Goal: Task Accomplishment & Management: Manage account settings

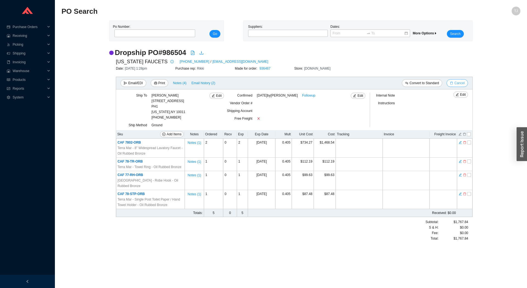
click at [467, 82] on button "Cancel" at bounding box center [457, 83] width 21 height 8
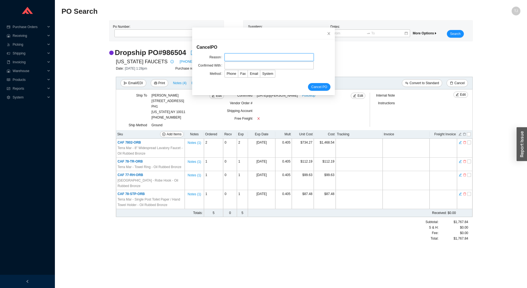
click at [259, 58] on input "text" at bounding box center [269, 57] width 89 height 8
type input "Customer cancelled"
click at [237, 65] on input "text" at bounding box center [269, 66] width 89 height 8
type input "Marla"
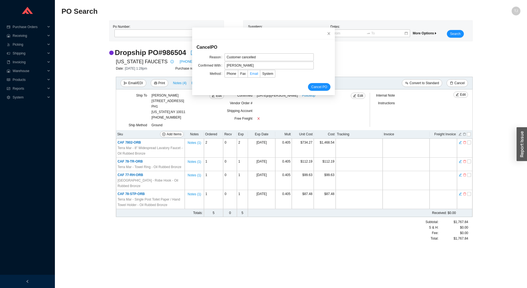
click at [251, 76] on label "Email" at bounding box center [254, 74] width 12 height 8
click at [248, 75] on input "Email" at bounding box center [248, 75] width 0 height 0
click at [311, 87] on span "Cancel PO" at bounding box center [319, 86] width 16 height 5
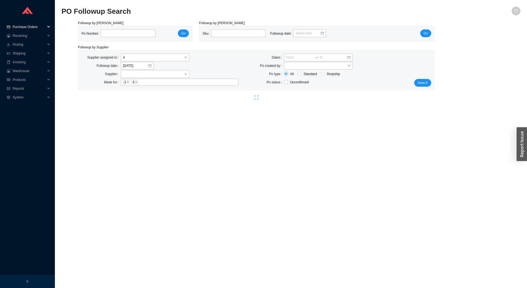
click at [28, 26] on span "Purchase Orders" at bounding box center [29, 27] width 33 height 9
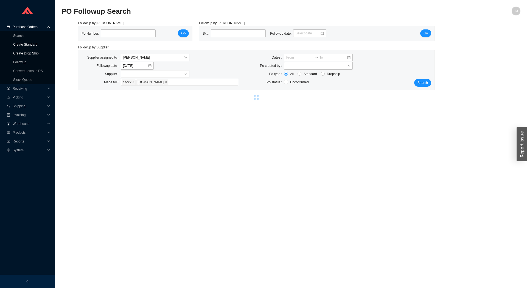
click at [31, 51] on link "Create Drop Ship" at bounding box center [26, 53] width 26 height 4
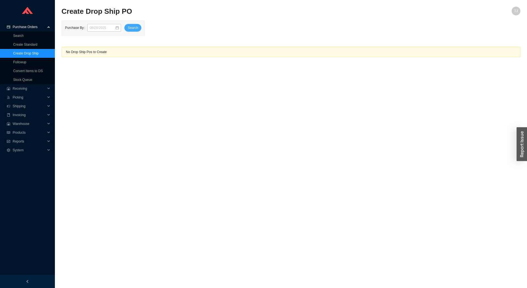
click at [133, 29] on span "Search" at bounding box center [133, 27] width 10 height 5
click at [25, 53] on link "Create Drop Ship" at bounding box center [26, 53] width 26 height 4
click at [128, 28] on span "Search" at bounding box center [133, 27] width 10 height 5
drag, startPoint x: 89, startPoint y: 55, endPoint x: 109, endPoint y: 80, distance: 32.3
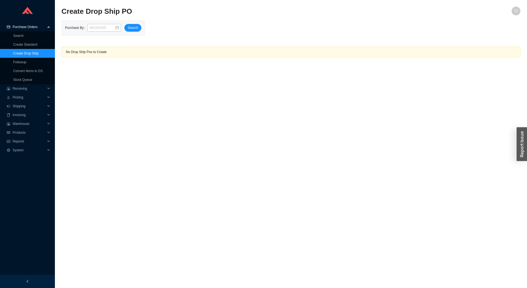
click at [109, 80] on main "Create Drop Ship PO TJ Purchase By Search No Drop Ship Pos to Create" at bounding box center [291, 147] width 459 height 281
click at [128, 100] on main "Create Drop Ship PO TJ Purchase By Search No Drop Ship Pos to Create" at bounding box center [291, 147] width 459 height 281
click at [132, 29] on span "Search" at bounding box center [133, 27] width 10 height 5
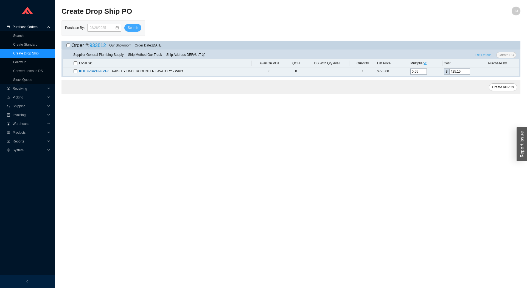
click at [132, 29] on span "Search" at bounding box center [133, 27] width 10 height 5
click at [74, 71] on input "checkbox" at bounding box center [76, 71] width 4 height 4
checkbox input "true"
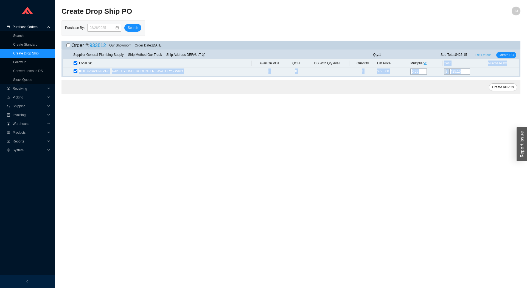
drag, startPoint x: 63, startPoint y: 14, endPoint x: 367, endPoint y: 182, distance: 347.6
click at [366, 182] on main "Create Drop Ship PO TJ Purchase By Search Order #: 933812 Our Showroom Order Da…" at bounding box center [291, 147] width 459 height 281
click at [371, 188] on main "Create Drop Ship PO TJ Purchase By Search Order #: 933812 Our Showroom Order Da…" at bounding box center [291, 147] width 459 height 281
click at [146, 142] on main "Create Drop Ship PO TJ Purchase By Search Order #: 933812 Our Showroom Order Da…" at bounding box center [291, 147] width 459 height 281
click at [129, 28] on span "Search" at bounding box center [133, 27] width 10 height 5
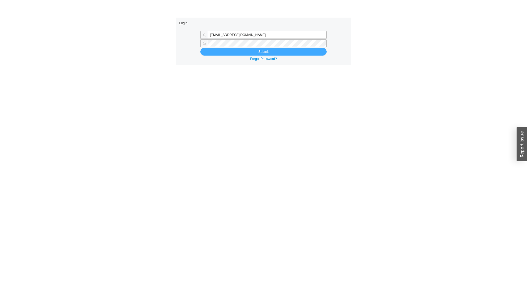
click at [223, 50] on button "Submit" at bounding box center [263, 52] width 126 height 8
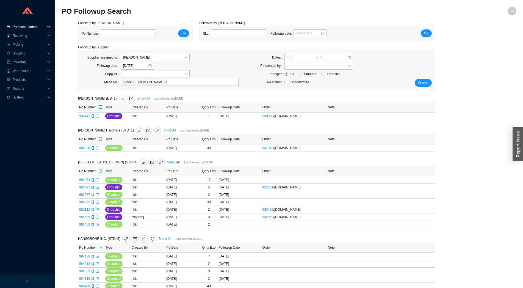
click at [27, 26] on span "Purchase Orders" at bounding box center [29, 27] width 33 height 9
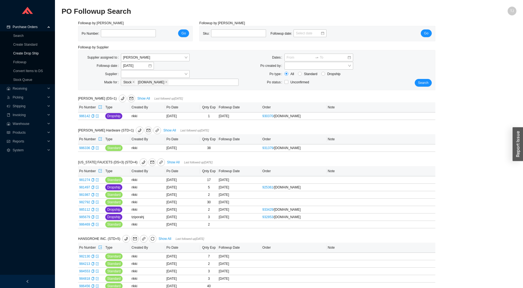
click at [27, 53] on link "Create Drop Ship" at bounding box center [26, 53] width 26 height 4
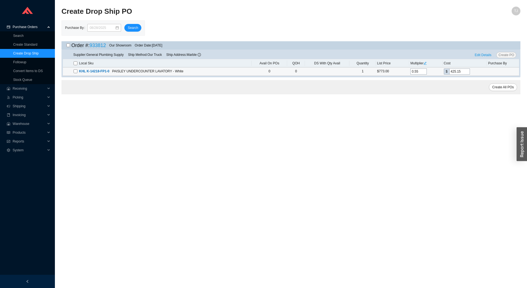
click at [76, 71] on input "checkbox" at bounding box center [76, 71] width 4 height 4
checkbox input "true"
click at [508, 53] on span "Create PO" at bounding box center [507, 54] width 16 height 5
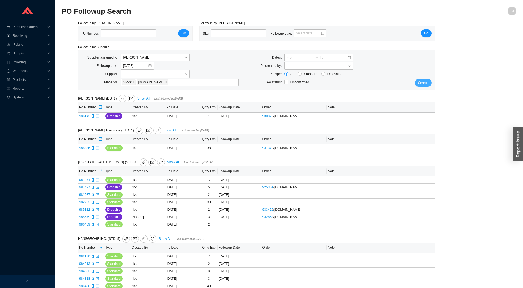
click at [427, 83] on span "Search" at bounding box center [423, 82] width 10 height 5
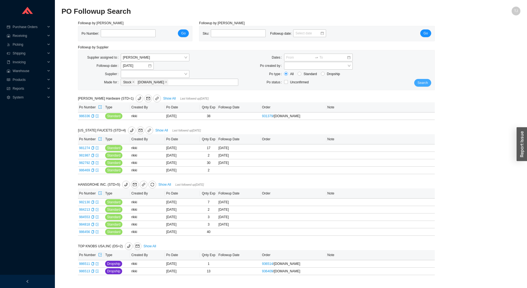
click at [424, 85] on span "Search" at bounding box center [423, 82] width 10 height 5
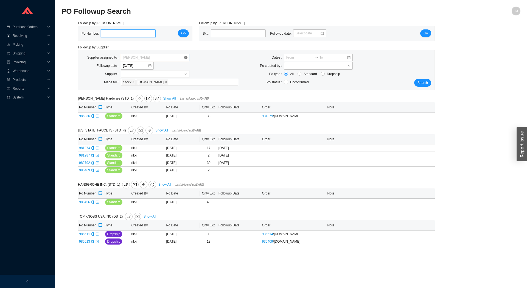
click at [122, 56] on div "[PERSON_NAME]" at bounding box center [155, 58] width 69 height 8
click at [124, 67] on div "Unassigned" at bounding box center [155, 67] width 64 height 5
click at [425, 85] on span "Search" at bounding box center [423, 82] width 10 height 5
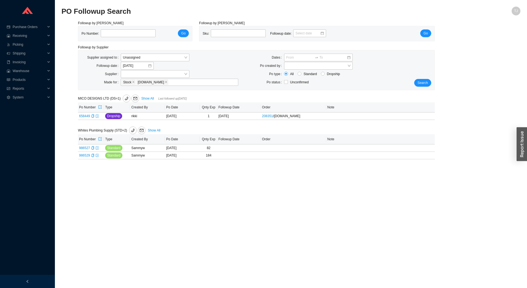
click at [200, 0] on section "PO Followup Search TJ Followup by PO Po Number: Go Followup by Sku Sku: Followu…" at bounding box center [291, 144] width 472 height 288
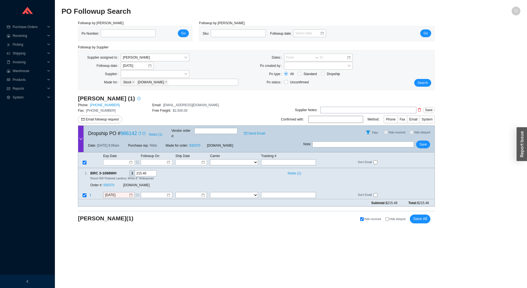
click at [140, 134] on div "Copy" at bounding box center [139, 132] width 3 height 5
click at [130, 132] on link "986142" at bounding box center [129, 132] width 16 height 5
click at [287, 159] on input "text" at bounding box center [288, 162] width 55 height 6
paste input "392537713065"
type input "392537713065"
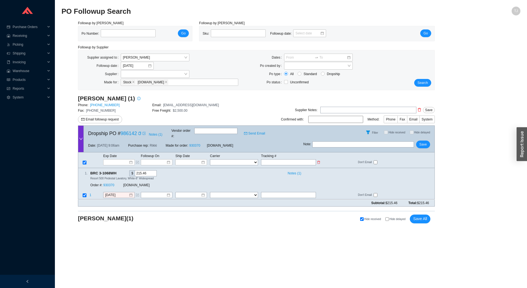
type input "392537713065"
click at [210, 159] on select "FedEx UPS ---------------- 2 Day Transportation INC A&B Freight A. [PERSON_NAME…" at bounding box center [234, 162] width 48 height 6
select select "1"
click option "FedEx" at bounding box center [0, 0] width 0 height 0
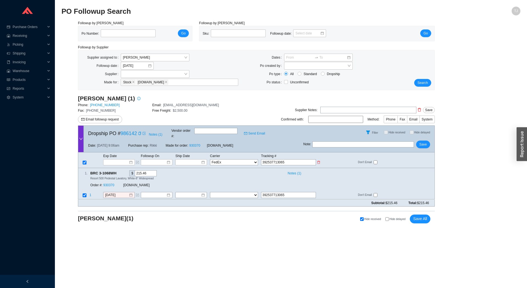
select select "1"
click at [196, 159] on input at bounding box center [189, 161] width 23 height 5
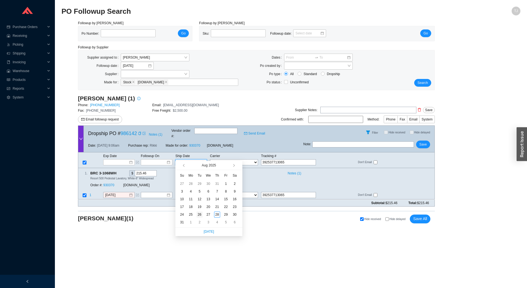
type input "[DATE]"
click at [202, 215] on div "26" at bounding box center [200, 214] width 6 height 6
type input "[DATE]"
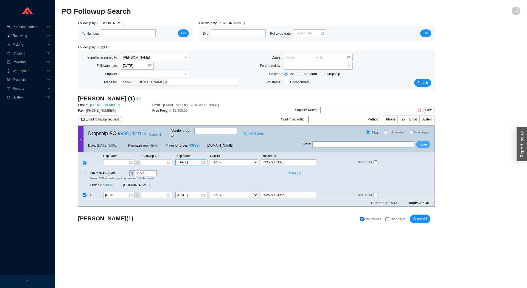
click at [422, 141] on span "Save" at bounding box center [423, 143] width 7 height 5
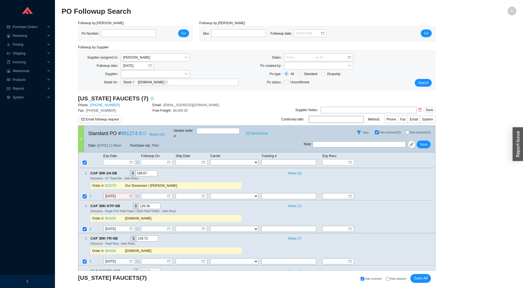
select select "2"
click at [399, 278] on span "Hide delayed" at bounding box center [398, 278] width 16 height 3
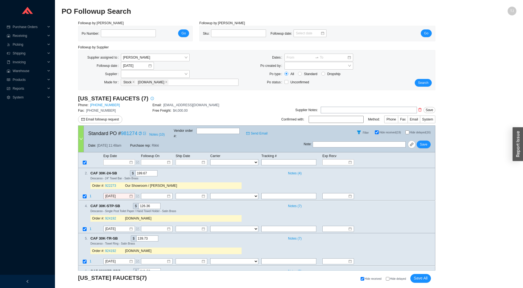
click at [389, 278] on input "Hide delayed" at bounding box center [388, 279] width 4 height 4
checkbox input "true"
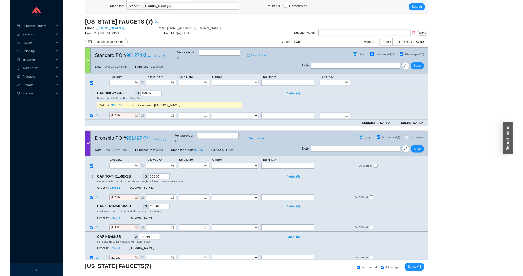
scroll to position [127, 0]
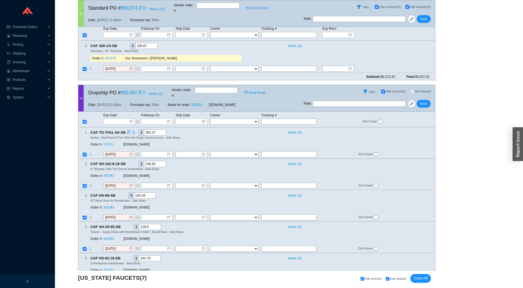
click at [108, 142] on link "925361" at bounding box center [108, 144] width 11 height 4
click at [124, 119] on input at bounding box center [116, 121] width 23 height 5
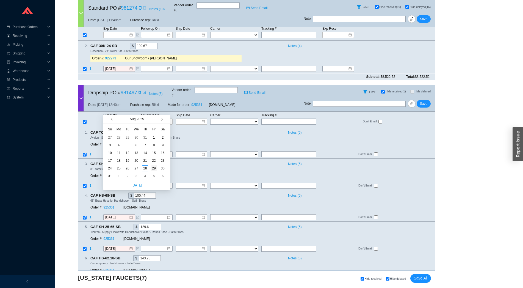
type input "[DATE]"
click at [153, 169] on div "29" at bounding box center [154, 168] width 6 height 6
type input "[DATE]"
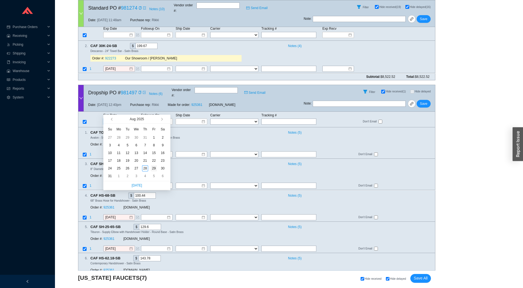
type input "[DATE]"
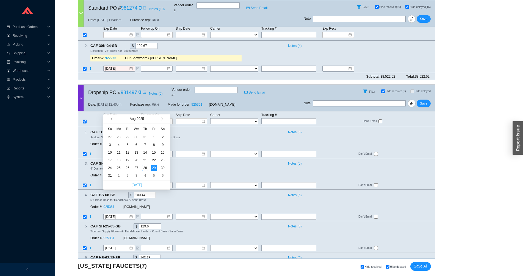
type input "[DATE]"
click at [197, 173] on div "[DOMAIN_NAME]" at bounding box center [178, 175] width 110 height 5
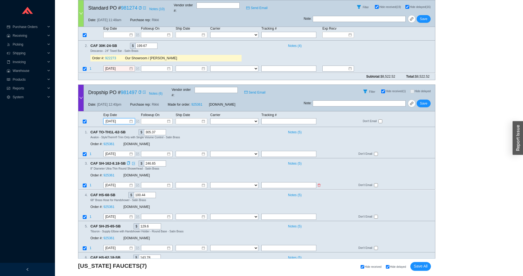
click at [138, 184] on icon "form" at bounding box center [137, 185] width 3 height 3
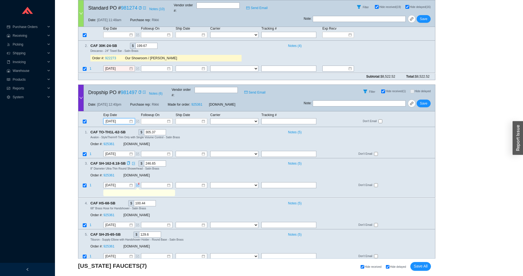
click at [133, 190] on input "text" at bounding box center [138, 193] width 69 height 6
click at [110, 190] on input "text" at bounding box center [138, 193] width 69 height 6
paste input "2nd week of September"
type input "2nd week of September"
click at [423, 101] on span "Save" at bounding box center [423, 103] width 7 height 5
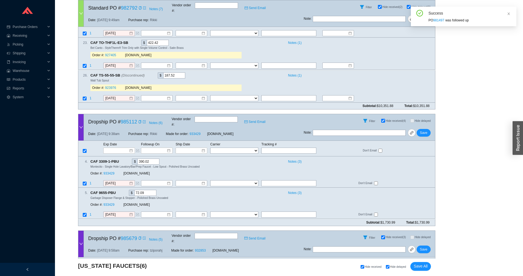
scroll to position [734, 0]
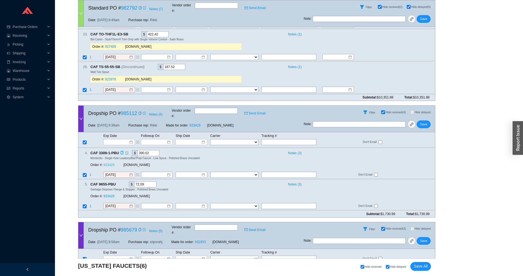
click at [108, 163] on link "933429" at bounding box center [108, 165] width 11 height 4
click at [118, 140] on input at bounding box center [116, 142] width 23 height 5
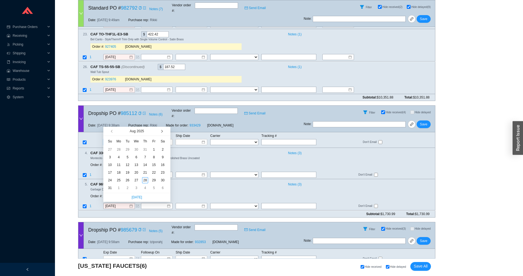
click at [160, 133] on button "button" at bounding box center [161, 131] width 5 height 9
type input "[DATE]"
click at [128, 166] on div "16" at bounding box center [127, 165] width 6 height 6
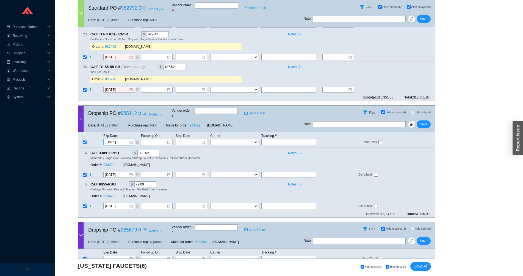
type input "[DATE]"
click at [421, 122] on span "Save" at bounding box center [423, 124] width 7 height 5
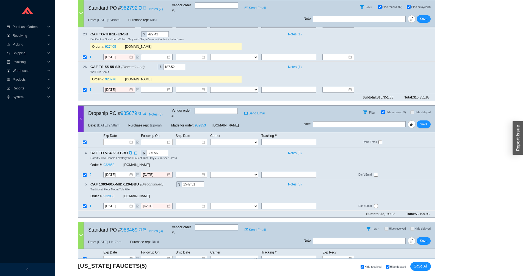
click at [106, 163] on link "932853" at bounding box center [108, 165] width 11 height 4
click at [115, 140] on input at bounding box center [116, 142] width 23 height 5
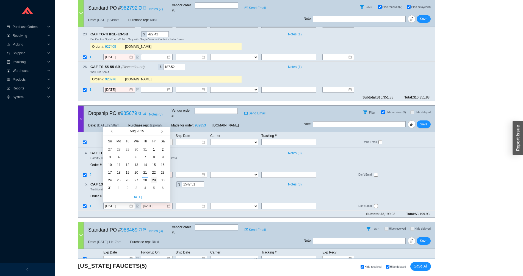
type input "[DATE]"
click at [153, 182] on div "29" at bounding box center [154, 180] width 6 height 6
type input "[DATE]"
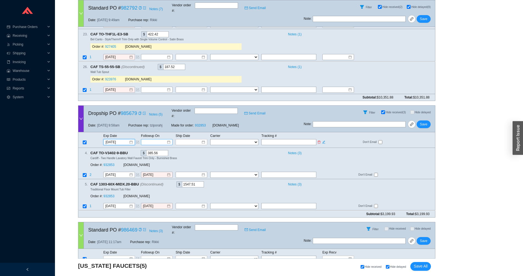
click at [168, 140] on div at bounding box center [156, 142] width 27 height 5
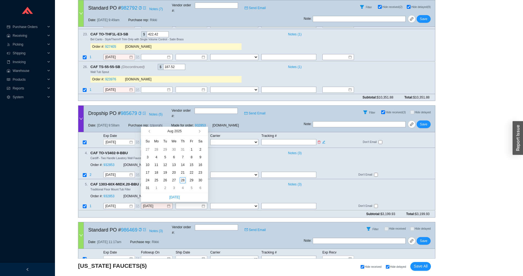
click at [168, 140] on div at bounding box center [156, 142] width 27 height 5
click at [260, 150] on div "4 . CAF TO-V3402-9-BBU $ 385.56 Notes ( 3 ) Cardiff - Two Handle Lavatory Wall …" at bounding box center [254, 160] width 352 height 20
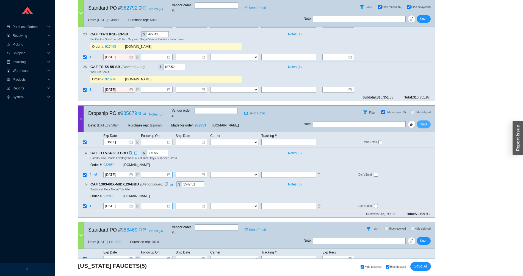
click at [424, 122] on span "Save" at bounding box center [423, 124] width 7 height 5
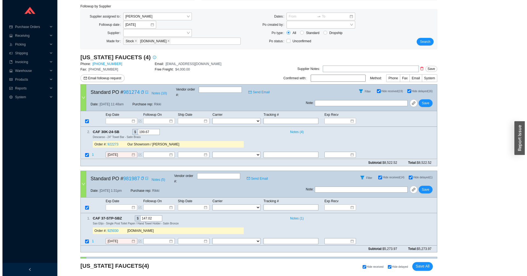
scroll to position [0, 0]
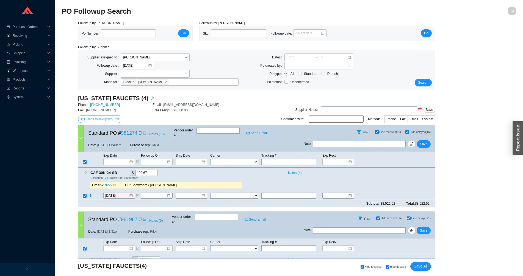
click at [104, 119] on span "Email followup request" at bounding box center [102, 118] width 33 height 5
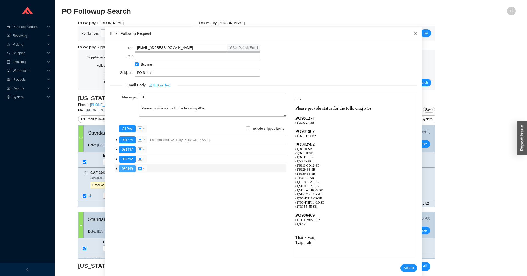
click at [125, 170] on button "986469" at bounding box center [127, 168] width 16 height 7
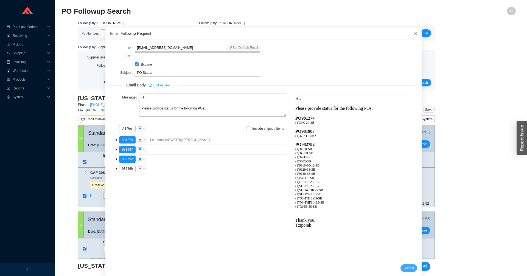
click at [404, 269] on span "Submit" at bounding box center [409, 268] width 10 height 5
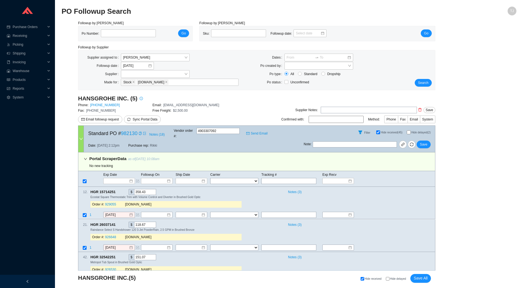
select select "1"
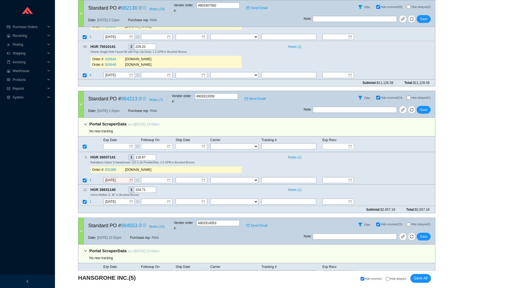
scroll to position [243, 0]
click at [394, 278] on span "Hide delayed" at bounding box center [398, 278] width 16 height 3
click at [389, 278] on input "Hide delayed" at bounding box center [388, 279] width 4 height 4
checkbox input "true"
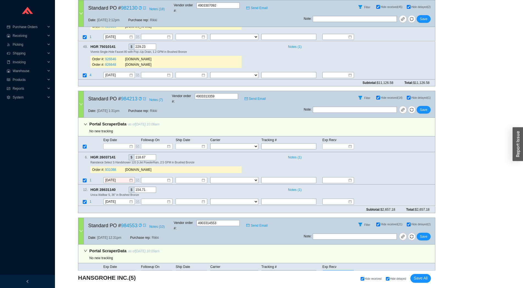
checkbox input "true"
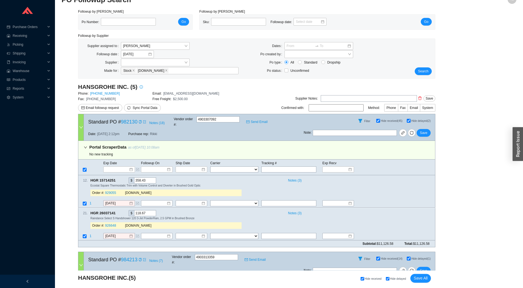
scroll to position [0, 0]
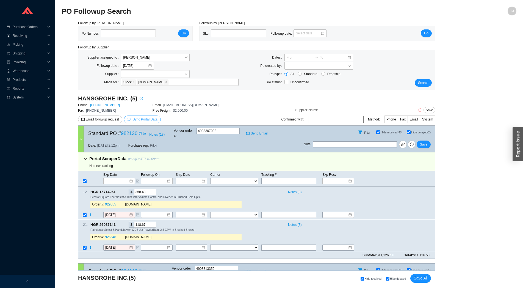
click at [133, 119] on span "Sync Portal Data" at bounding box center [145, 119] width 25 height 4
click at [171, 102] on span "OK" at bounding box center [171, 103] width 5 height 5
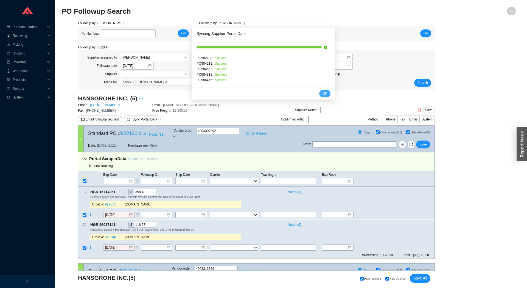
click at [323, 94] on span "OK" at bounding box center [325, 93] width 5 height 5
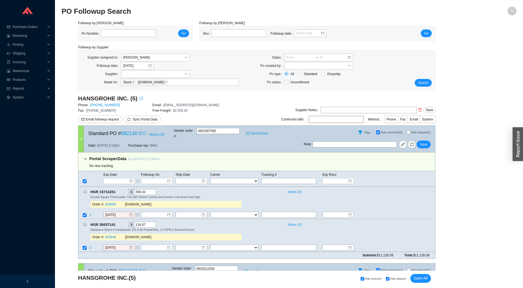
select select "1"
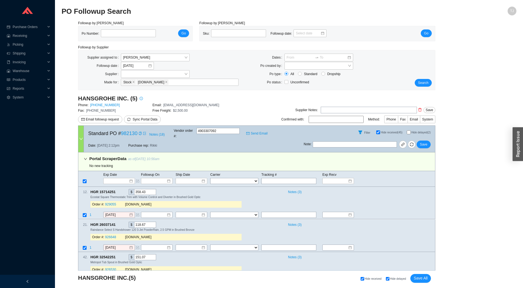
checkbox input "false"
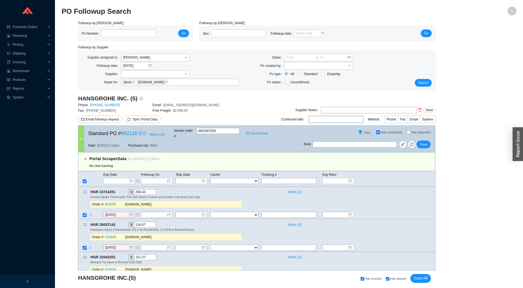
click at [388, 281] on div "Hide received Hide delayed Save All" at bounding box center [313, 278] width 235 height 9
click at [387, 278] on input "Hide delayed" at bounding box center [388, 279] width 4 height 4
checkbox input "true"
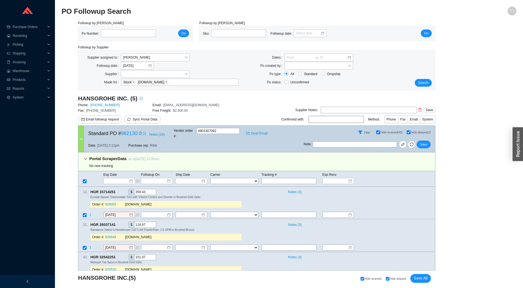
checkbox input "true"
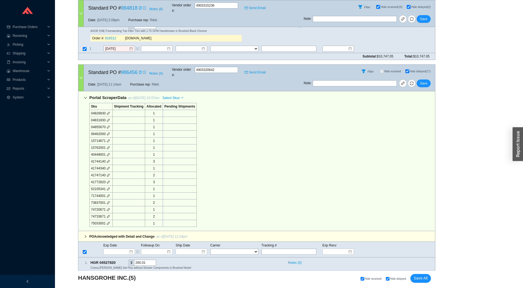
scroll to position [513, 0]
click at [173, 96] on span "Select Skus" at bounding box center [170, 98] width 17 height 5
click at [173, 81] on span "Allocated" at bounding box center [172, 81] width 18 height 5
checkbox input "false"
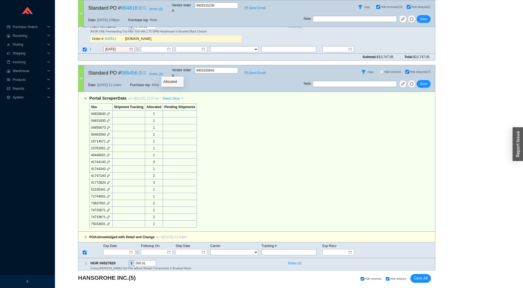
checkbox input "false"
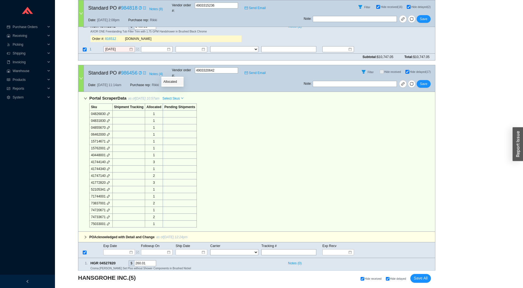
checkbox input "false"
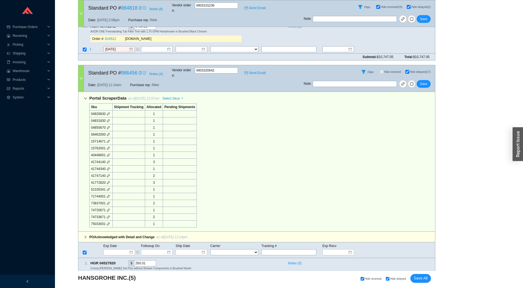
click at [80, 65] on div at bounding box center [80, 78] width 5 height 26
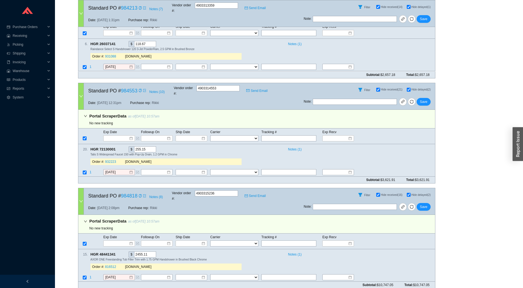
scroll to position [319, 0]
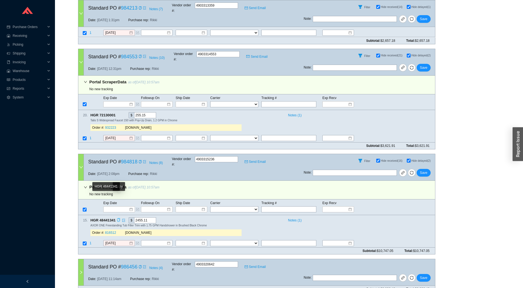
click at [119, 218] on icon "copy" at bounding box center [119, 220] width 4 height 4
click at [91, 241] on span "1" at bounding box center [91, 243] width 2 height 4
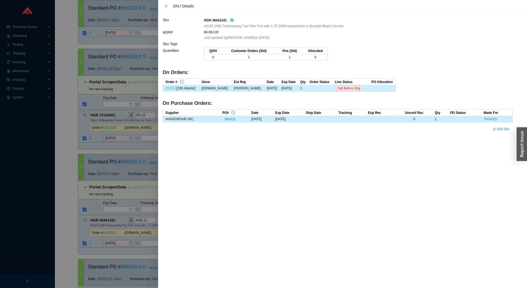
click at [170, 88] on link "816512" at bounding box center [171, 88] width 11 height 4
drag, startPoint x: 122, startPoint y: 204, endPoint x: 115, endPoint y: 224, distance: 21.3
click at [122, 207] on div at bounding box center [263, 144] width 527 height 288
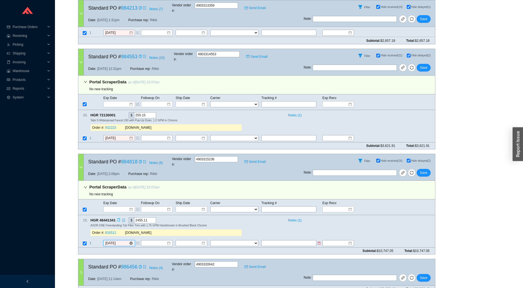
click at [112, 240] on input "[DATE]" at bounding box center [117, 242] width 24 height 5
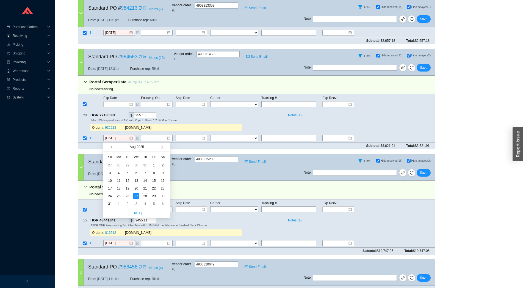
click at [161, 147] on span "button" at bounding box center [161, 146] width 3 height 3
click at [163, 146] on button "button" at bounding box center [161, 146] width 5 height 9
type input "11/10/2025"
click at [119, 182] on div "10" at bounding box center [119, 180] width 6 height 6
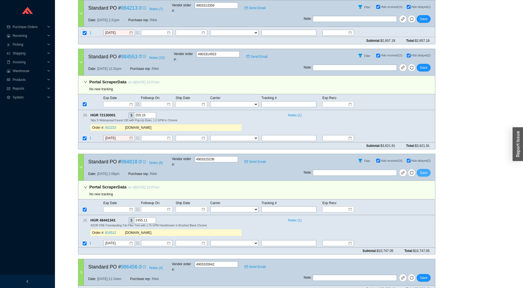
click at [421, 169] on button "Save" at bounding box center [423, 173] width 14 height 8
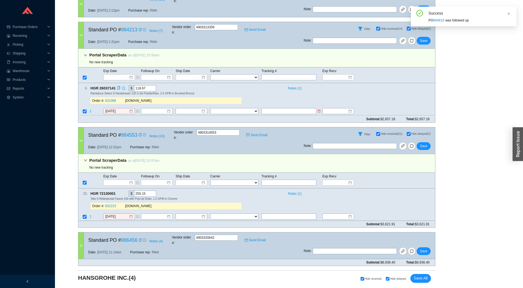
scroll to position [220, 0]
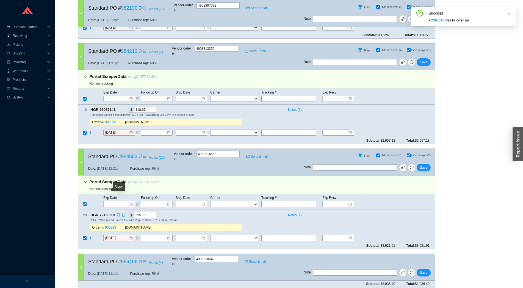
click at [118, 213] on icon "copy" at bounding box center [119, 215] width 4 height 4
click at [89, 234] on td at bounding box center [83, 237] width 11 height 7
click at [90, 236] on span "1" at bounding box center [91, 238] width 2 height 4
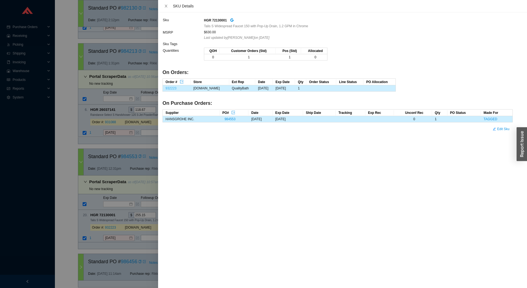
click at [174, 88] on link "932223" at bounding box center [171, 88] width 11 height 4
click at [107, 220] on div at bounding box center [263, 144] width 527 height 288
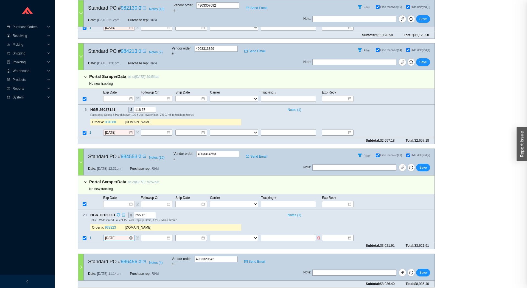
click at [113, 222] on div at bounding box center [263, 144] width 527 height 288
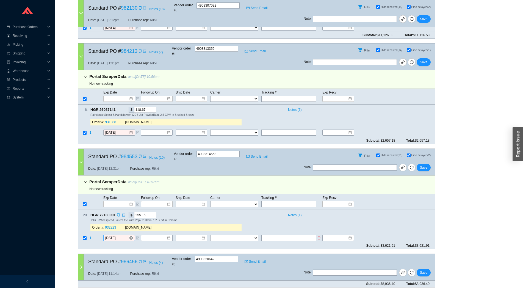
click at [127, 235] on input "8/27/2025" at bounding box center [117, 237] width 24 height 5
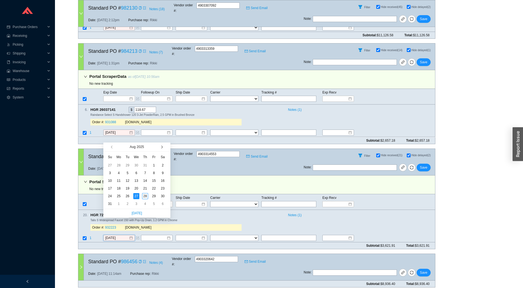
click at [163, 147] on button "button" at bounding box center [161, 146] width 5 height 9
type input "11/13/2025"
click at [144, 181] on div "13" at bounding box center [145, 180] width 6 height 6
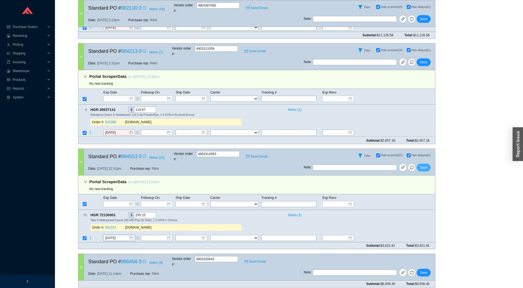
click at [425, 164] on span "Save" at bounding box center [423, 166] width 7 height 5
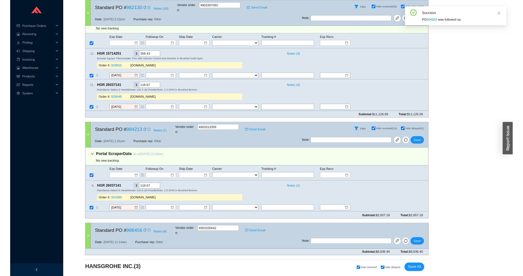
scroll to position [120, 0]
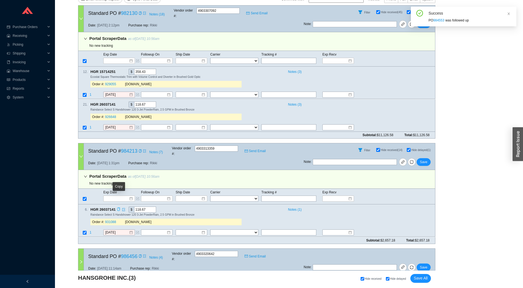
click at [119, 207] on icon "copy" at bounding box center [119, 209] width 4 height 4
click at [90, 230] on span "1" at bounding box center [91, 232] width 2 height 4
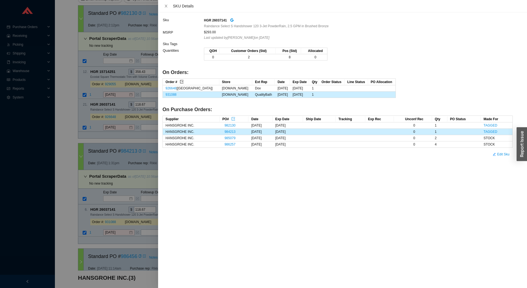
click at [181, 81] on icon "export" at bounding box center [182, 82] width 4 height 4
click at [66, 81] on div at bounding box center [263, 144] width 527 height 288
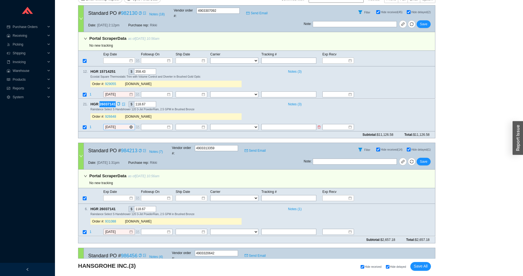
click at [110, 124] on input "8/27/2025" at bounding box center [117, 126] width 24 height 5
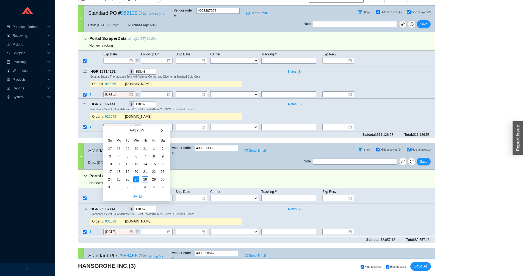
click at [159, 134] on button "button" at bounding box center [161, 130] width 5 height 9
type input "9/9/2025"
click at [127, 158] on div "9" at bounding box center [127, 157] width 6 height 6
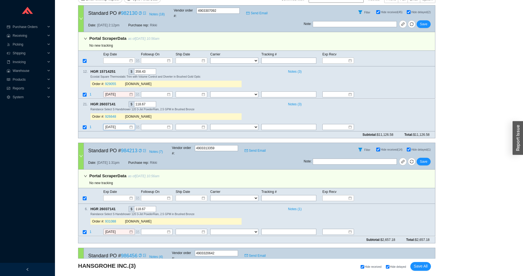
click at [70, 166] on div "Followup by PO Po Number: Go Followup by Sku Sku: Followup date: Go Followup by…" at bounding box center [289, 101] width 454 height 403
click at [104, 229] on div "8/27/2025" at bounding box center [119, 232] width 32 height 6
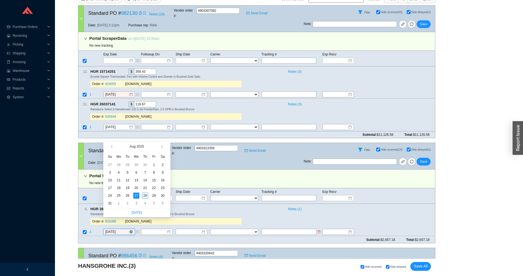
click at [108, 230] on input "8/27/2025" at bounding box center [117, 232] width 24 height 5
click at [160, 147] on button "button" at bounding box center [161, 146] width 5 height 9
type input "9/9/2025"
click at [125, 173] on div "9" at bounding box center [127, 173] width 6 height 6
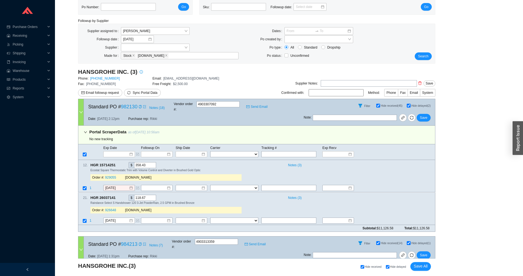
scroll to position [0, 0]
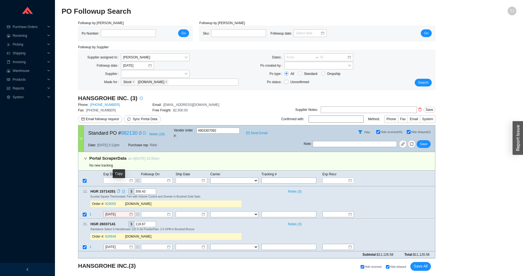
click at [119, 190] on icon "copy" at bounding box center [119, 192] width 4 height 4
click at [91, 213] on span "1" at bounding box center [91, 215] width 2 height 4
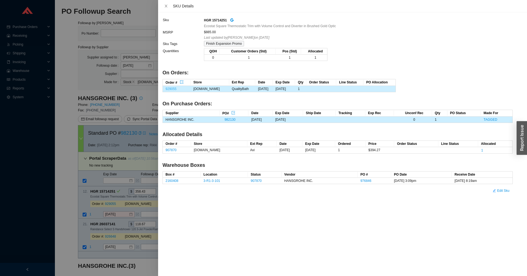
click at [168, 88] on link "929055" at bounding box center [171, 89] width 11 height 4
click at [118, 207] on div at bounding box center [263, 138] width 527 height 276
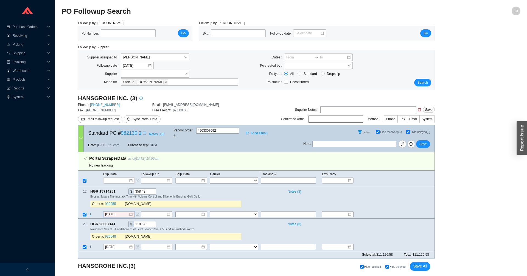
click at [115, 212] on input "8/27/2025" at bounding box center [117, 214] width 24 height 5
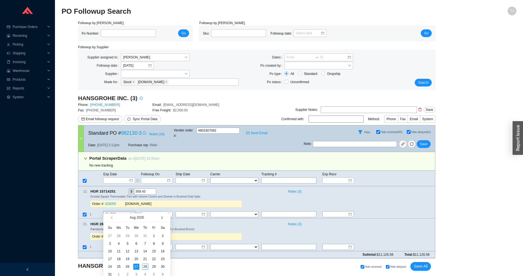
click at [162, 220] on button "button" at bounding box center [161, 217] width 5 height 9
type input "10/2/2025"
click at [142, 235] on div "2" at bounding box center [145, 236] width 6 height 6
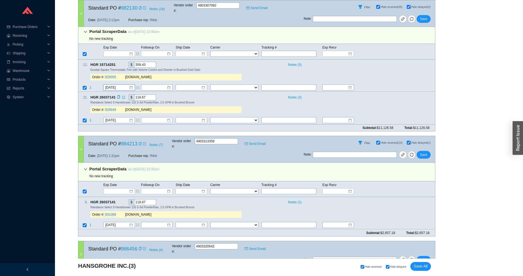
scroll to position [131, 0]
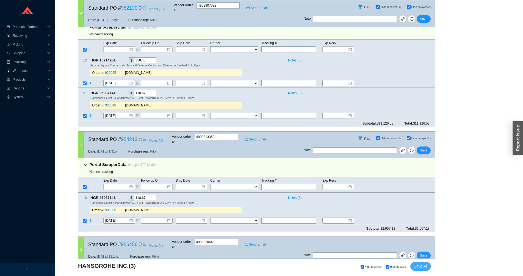
click at [423, 268] on span "Save All" at bounding box center [420, 266] width 14 height 6
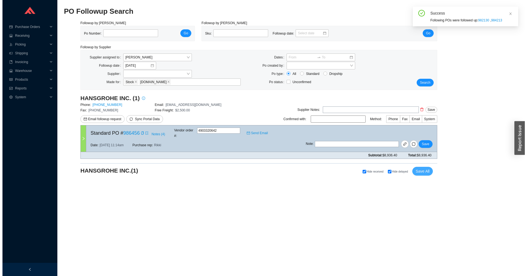
scroll to position [0, 0]
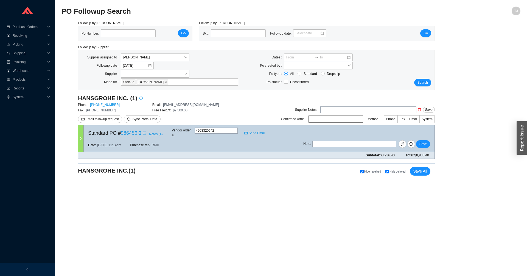
click at [78, 139] on div at bounding box center [80, 138] width 5 height 26
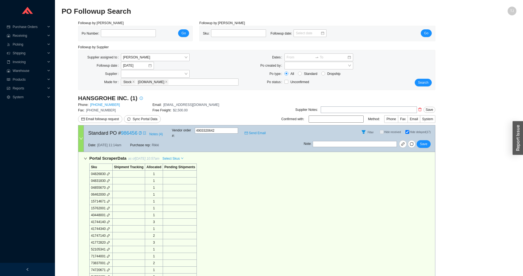
click at [79, 139] on div at bounding box center [80, 138] width 5 height 26
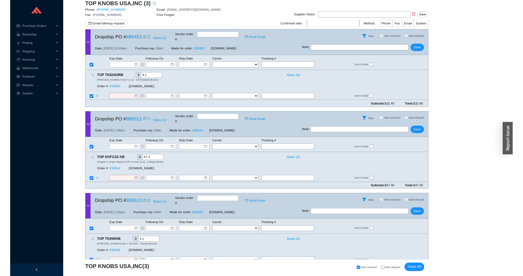
scroll to position [95, 0]
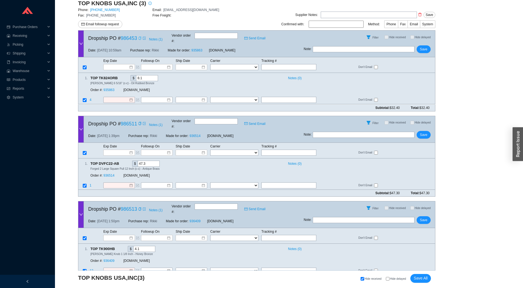
click at [140, 37] on icon "copy" at bounding box center [139, 38] width 2 height 3
click at [213, 40] on div "Dropship PO # 986453 Notes ( 1 ) Vendor order # : Send Email" at bounding box center [194, 36] width 220 height 13
click at [212, 36] on input "text" at bounding box center [215, 36] width 43 height 6
paste input "7372180"
type input "7372180"
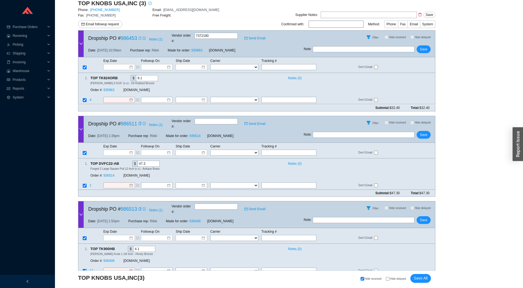
click at [445, 137] on div "Followup by PO Po Number: Go Followup by Sku Sku: Followup date: Go Followup by…" at bounding box center [289, 114] width 454 height 378
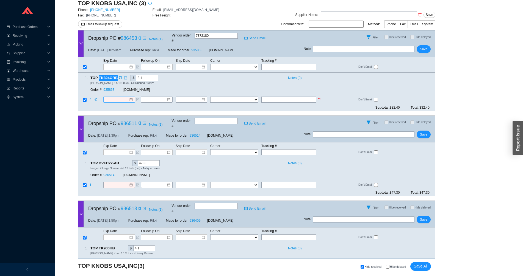
click at [115, 97] on input at bounding box center [117, 99] width 24 height 5
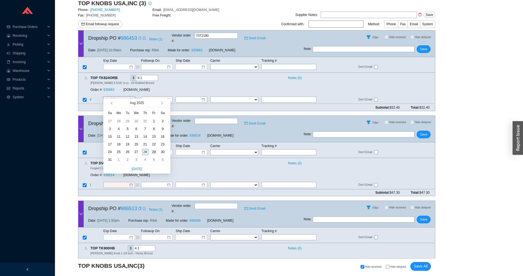
type input "8/29/2025"
click at [152, 150] on div "29" at bounding box center [154, 152] width 6 height 6
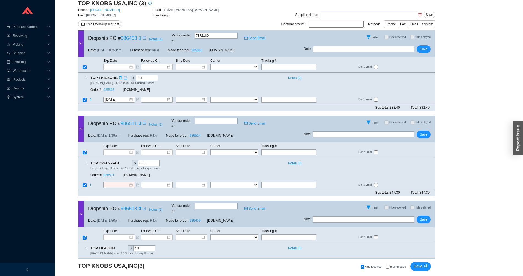
click at [108, 88] on link "935863" at bounding box center [108, 90] width 11 height 4
click at [423, 46] on span "Save" at bounding box center [423, 48] width 7 height 5
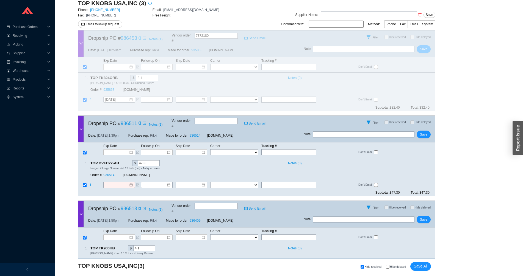
scroll to position [26, 0]
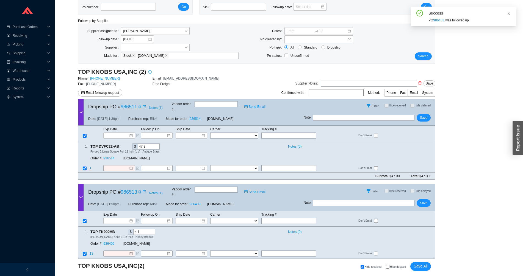
click at [138, 105] on icon "copy" at bounding box center [139, 106] width 3 height 3
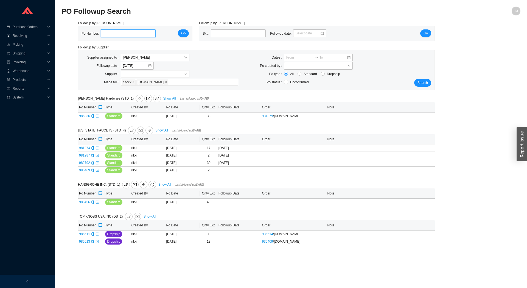
paste input "986347"
type input "986347"
click at [180, 32] on button "Go" at bounding box center [183, 33] width 11 height 8
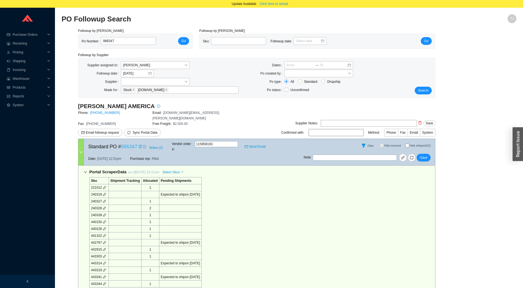
click at [128, 144] on link "986347" at bounding box center [129, 146] width 16 height 5
click at [84, 72] on div "Followup date" at bounding box center [101, 73] width 39 height 8
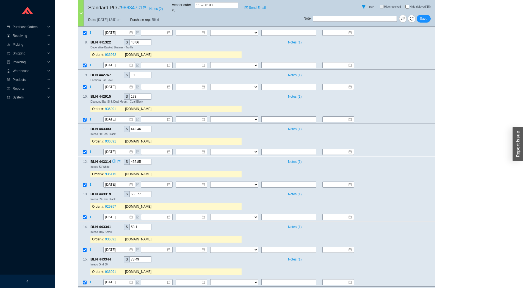
scroll to position [498, 0]
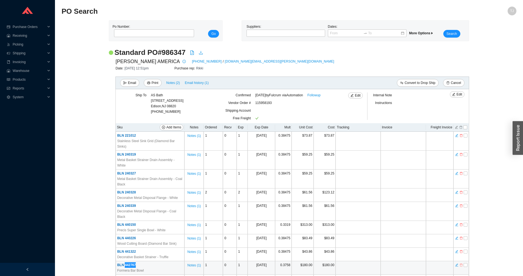
click at [460, 263] on icon "delete" at bounding box center [460, 265] width 3 height 4
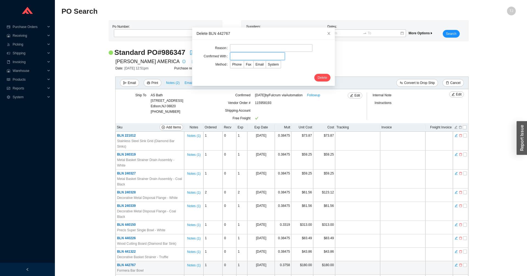
click at [277, 55] on input "text" at bounding box center [257, 56] width 55 height 8
click at [273, 49] on input "text" at bounding box center [271, 48] width 82 height 8
type input "Customer cancelled"
click at [253, 58] on input "text" at bounding box center [257, 56] width 55 height 8
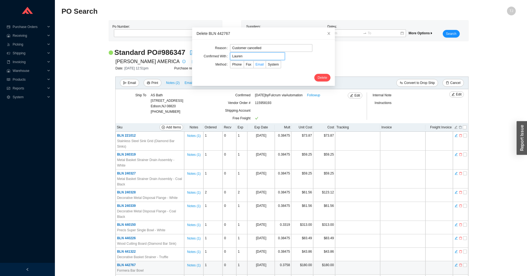
type input "Lauren"
click at [254, 68] on label "Email" at bounding box center [260, 65] width 12 height 8
click at [254, 66] on input "Email" at bounding box center [254, 66] width 0 height 0
click at [318, 77] on span "Delete" at bounding box center [323, 77] width 10 height 5
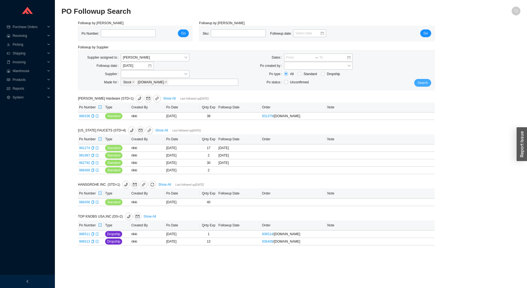
click at [426, 84] on span "Search" at bounding box center [423, 82] width 10 height 5
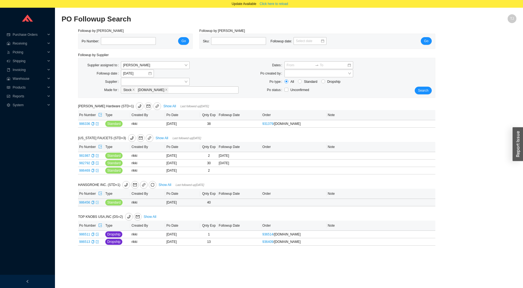
click at [98, 202] on icon "export" at bounding box center [97, 201] width 3 height 3
click at [421, 93] on span "Search" at bounding box center [423, 90] width 10 height 5
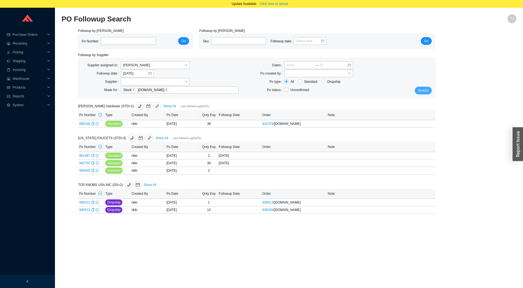
click at [425, 91] on span "Search" at bounding box center [423, 90] width 10 height 5
click at [269, 101] on div "Followup by PO Po Number: Go Followup by Sku Sku: Followup date: Go Followup by…" at bounding box center [256, 124] width 357 height 192
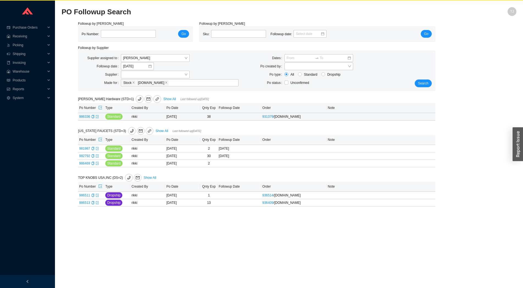
scroll to position [8, 0]
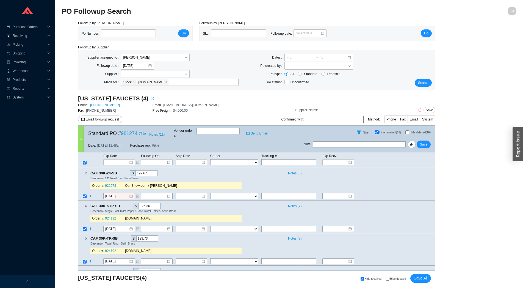
select select "2"
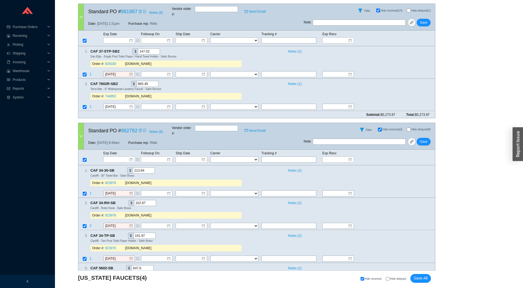
scroll to position [1525, 0]
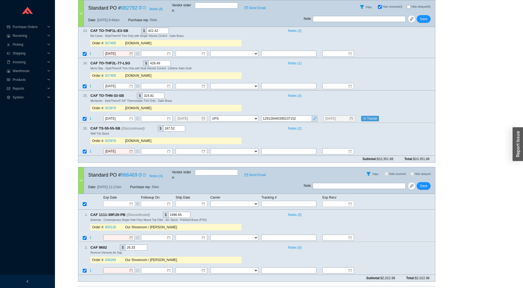
checkbox input "true"
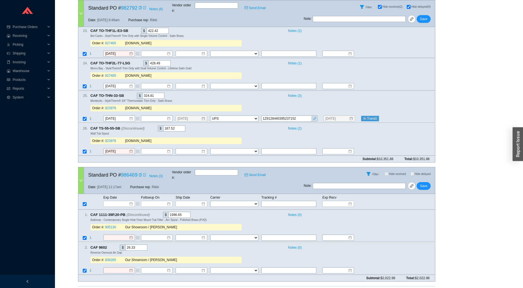
checkbox input "true"
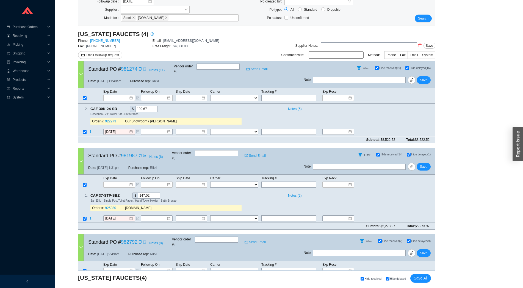
scroll to position [62, 0]
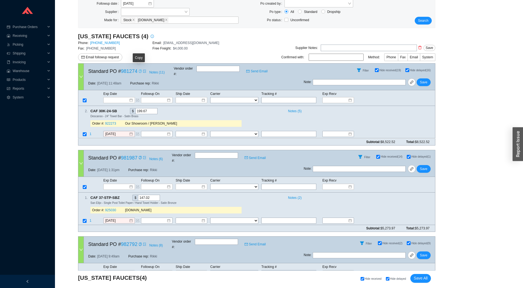
click at [139, 70] on icon "copy" at bounding box center [140, 70] width 2 height 3
click at [411, 80] on span "link" at bounding box center [411, 82] width 4 height 4
click at [119, 109] on icon "copy" at bounding box center [119, 111] width 3 height 4
click at [113, 131] on input "[DATE]" at bounding box center [117, 133] width 24 height 5
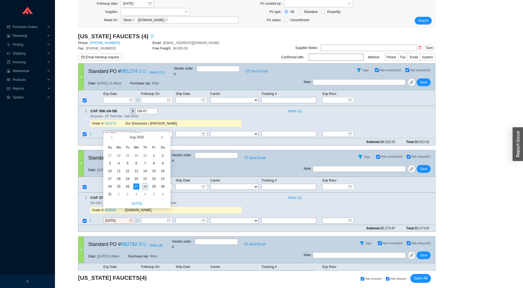
click at [162, 135] on button "button" at bounding box center [161, 137] width 5 height 9
type input "[DATE]"
click at [138, 172] on div "17" at bounding box center [136, 171] width 6 height 6
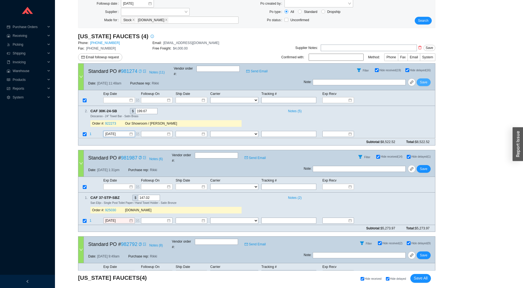
click at [422, 79] on span "Save" at bounding box center [423, 81] width 7 height 5
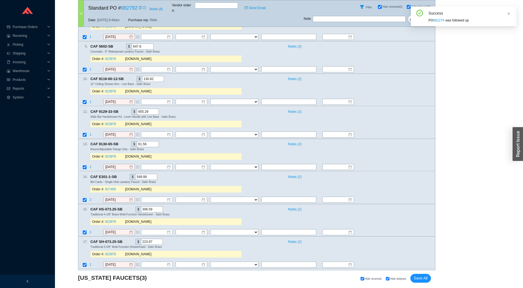
scroll to position [588, 0]
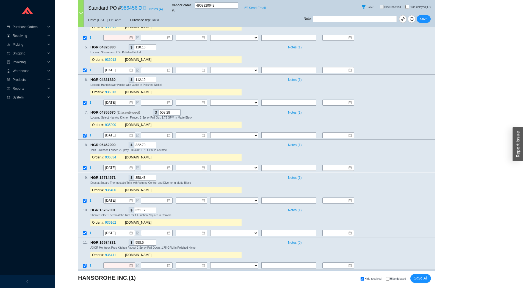
scroll to position [607, 0]
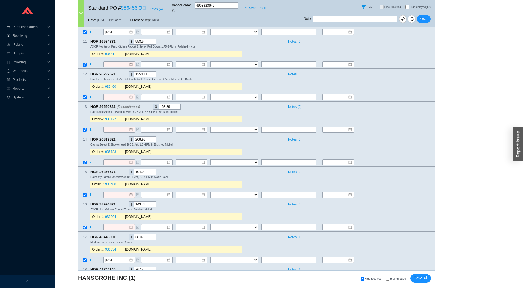
click at [399, 278] on span "Hide delayed" at bounding box center [398, 278] width 16 height 3
click at [389, 278] on input "Hide delayed" at bounding box center [388, 279] width 4 height 4
checkbox input "true"
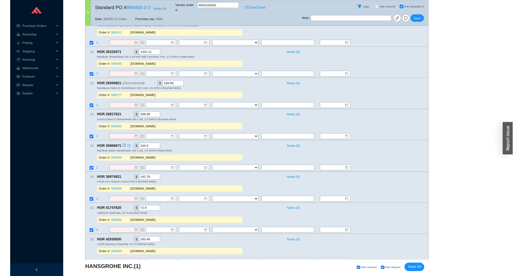
scroll to position [446, 0]
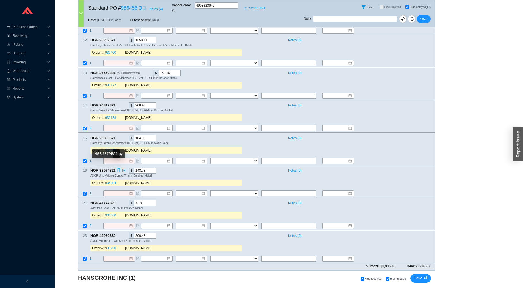
click at [120, 168] on icon "copy" at bounding box center [118, 170] width 3 height 4
click at [89, 190] on td at bounding box center [83, 193] width 11 height 7
click at [90, 191] on span "1" at bounding box center [91, 193] width 2 height 4
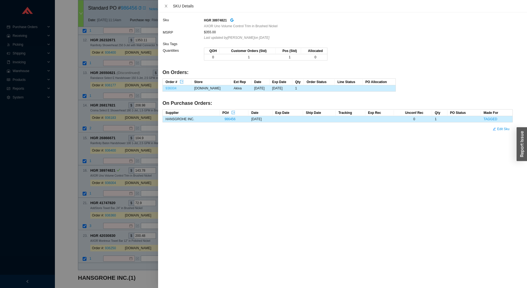
click at [168, 87] on link "936004" at bounding box center [171, 88] width 11 height 4
click at [61, 202] on div at bounding box center [263, 144] width 527 height 288
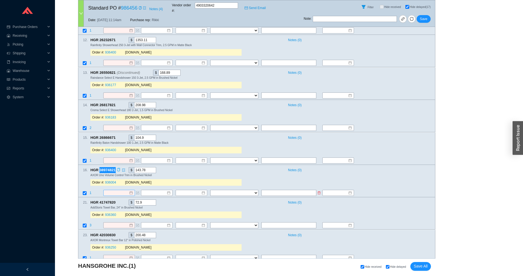
click at [109, 190] on input at bounding box center [117, 192] width 24 height 5
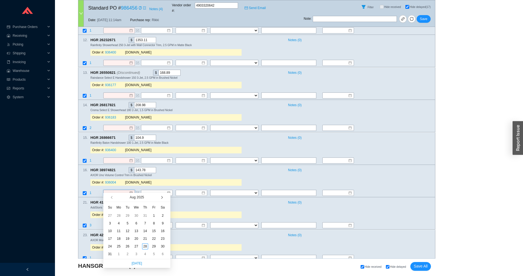
click at [160, 199] on button "button" at bounding box center [161, 197] width 5 height 9
type input "[DATE]"
click at [129, 231] on div "14" at bounding box center [127, 231] width 6 height 6
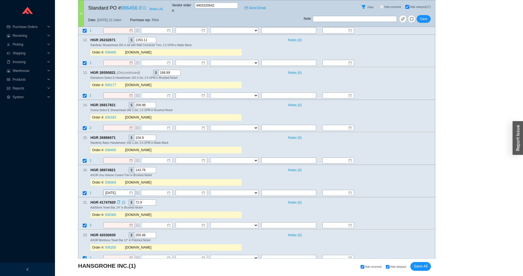
click at [118, 201] on icon "copy" at bounding box center [118, 203] width 3 height 4
click at [91, 224] on span "3" at bounding box center [91, 226] width 3 height 4
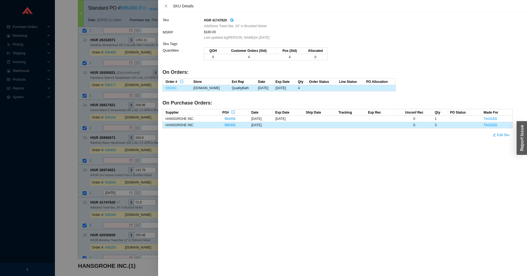
click at [175, 89] on link "936360" at bounding box center [171, 88] width 11 height 4
click at [122, 234] on div at bounding box center [263, 138] width 527 height 276
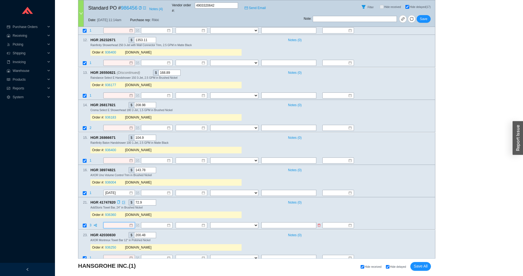
click at [116, 223] on input at bounding box center [117, 225] width 24 height 5
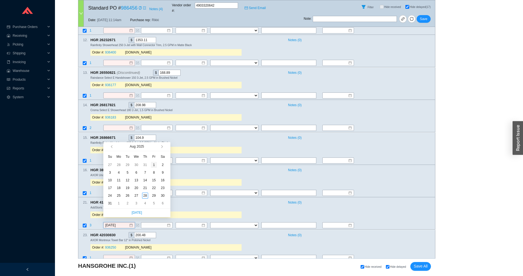
type input "[DATE]"
click at [163, 149] on button "button" at bounding box center [161, 146] width 5 height 9
type input "[DATE]"
click at [138, 165] on div "1" at bounding box center [136, 165] width 6 height 6
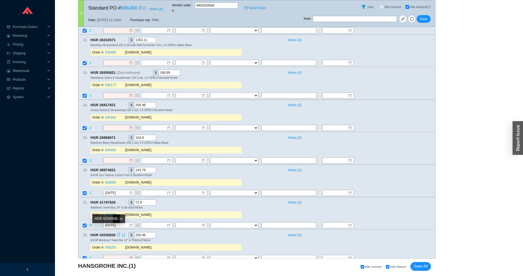
click at [118, 233] on icon "copy" at bounding box center [118, 235] width 3 height 4
click at [91, 256] on span "1" at bounding box center [91, 258] width 2 height 4
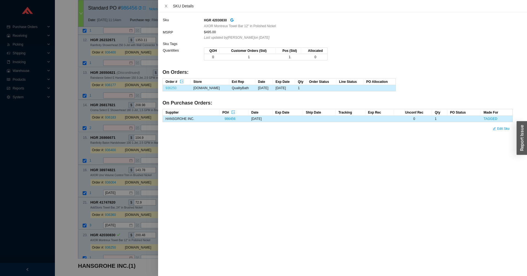
click at [175, 89] on link "936250" at bounding box center [171, 88] width 11 height 4
drag, startPoint x: 111, startPoint y: 251, endPoint x: 112, endPoint y: 256, distance: 4.6
click at [111, 253] on div at bounding box center [263, 138] width 527 height 276
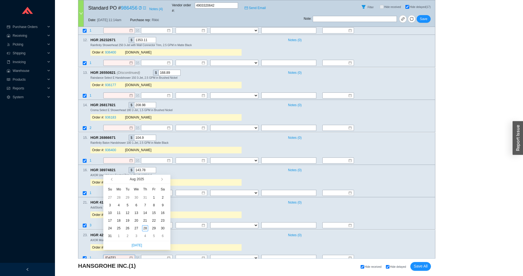
type input "[DATE]"
click at [162, 177] on div "Order #: 936004 [DOMAIN_NAME]" at bounding box center [165, 182] width 151 height 11
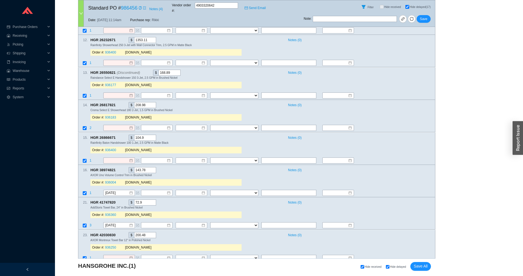
click at [162, 180] on div "[DOMAIN_NAME]" at bounding box center [180, 182] width 110 height 5
click at [120, 257] on input at bounding box center [117, 257] width 24 height 5
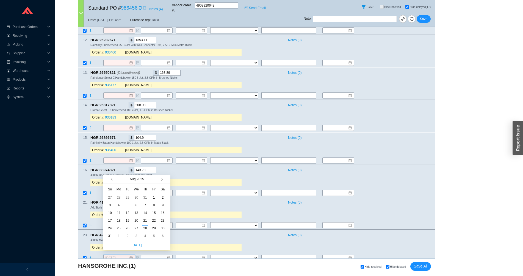
type input "[DATE]"
click at [163, 179] on button "button" at bounding box center [161, 179] width 5 height 9
type input "[DATE]"
click at [118, 214] on div "13" at bounding box center [119, 213] width 6 height 6
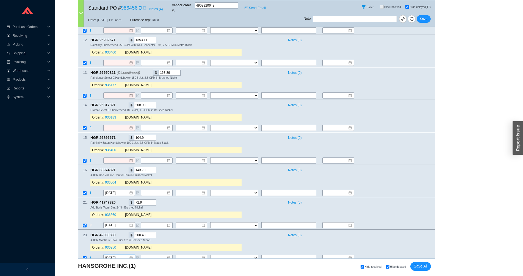
click at [190, 232] on div "HGR 42030830 $ 200.48" at bounding box center [186, 235] width 192 height 6
click at [119, 103] on icon "copy" at bounding box center [119, 105] width 4 height 4
click at [91, 126] on span "2" at bounding box center [91, 128] width 3 height 4
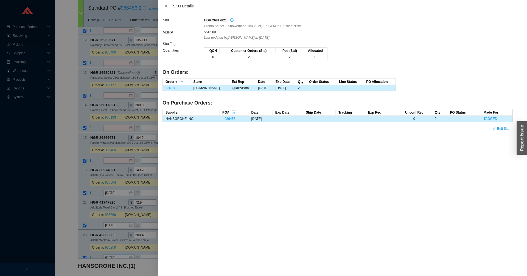
click at [167, 89] on link "936183" at bounding box center [171, 88] width 11 height 4
click at [102, 127] on div at bounding box center [263, 138] width 527 height 276
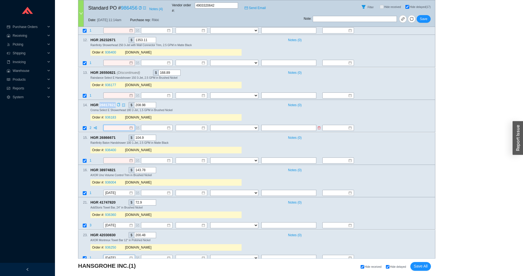
click at [115, 125] on input at bounding box center [117, 127] width 24 height 5
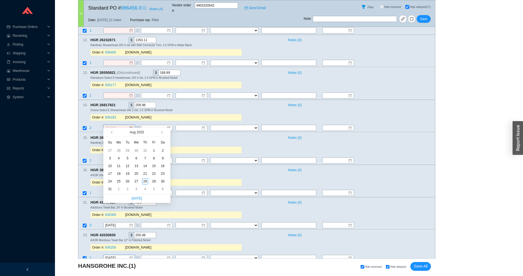
type input "[DATE]"
click at [163, 134] on button "button" at bounding box center [161, 132] width 5 height 9
type input "[DATE]"
click at [162, 133] on span "button" at bounding box center [161, 132] width 3 height 3
type input "[DATE]"
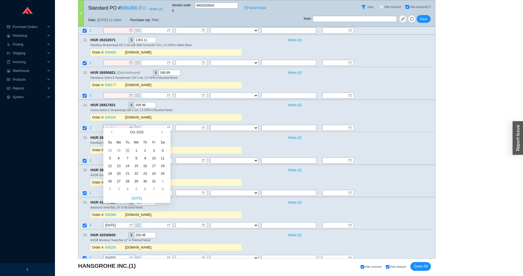
click at [124, 152] on td "30" at bounding box center [127, 151] width 9 height 8
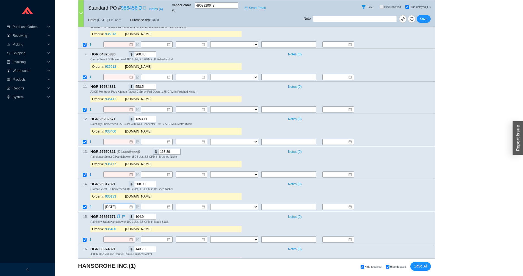
scroll to position [324, 0]
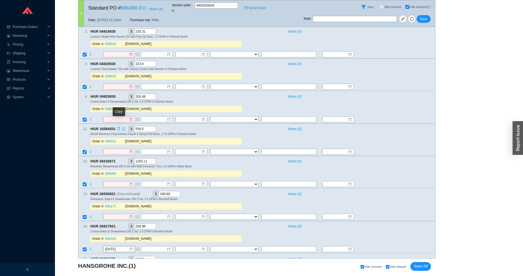
click at [118, 127] on icon "copy" at bounding box center [119, 129] width 4 height 4
click at [91, 150] on span "1" at bounding box center [91, 152] width 2 height 4
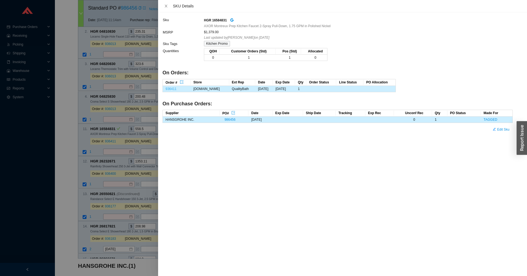
click at [169, 88] on td "936411" at bounding box center [177, 89] width 28 height 6
click at [169, 90] on link "936411" at bounding box center [171, 89] width 11 height 4
click at [88, 95] on div at bounding box center [263, 138] width 527 height 276
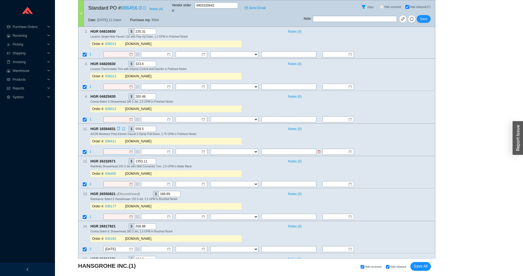
click at [113, 149] on input at bounding box center [117, 151] width 24 height 5
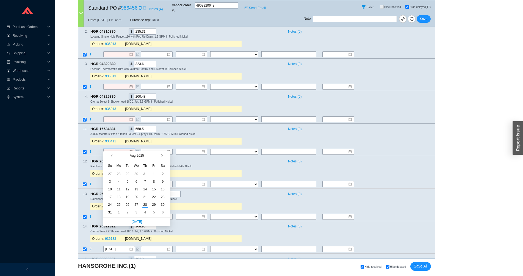
click at [165, 158] on span "button" at bounding box center [166, 155] width 5 height 9
click at [163, 157] on button "button" at bounding box center [161, 155] width 5 height 9
type input "[DATE]"
click at [134, 191] on div "15" at bounding box center [136, 189] width 6 height 6
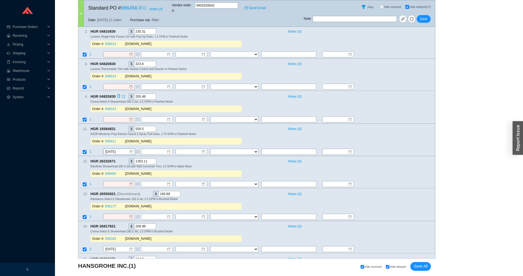
scroll to position [203, 0]
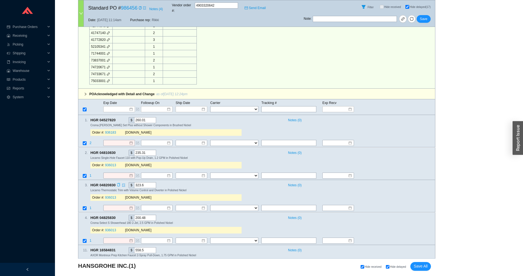
click at [119, 183] on div "Copy" at bounding box center [119, 185] width 4 height 6
click at [90, 207] on span "1" at bounding box center [91, 209] width 2 height 4
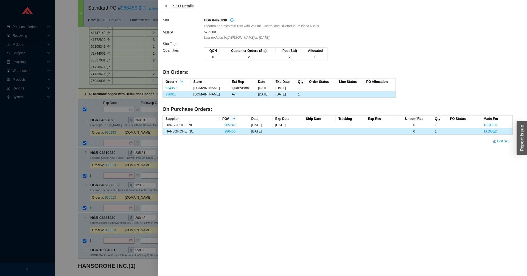
click at [170, 94] on link "936013" at bounding box center [171, 95] width 11 height 4
click at [66, 132] on div at bounding box center [263, 138] width 527 height 276
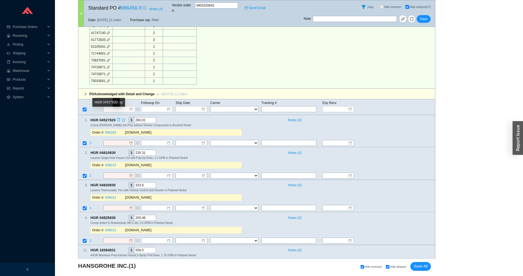
click at [119, 118] on icon "copy" at bounding box center [118, 120] width 3 height 4
click at [90, 141] on span "2" at bounding box center [91, 143] width 3 height 4
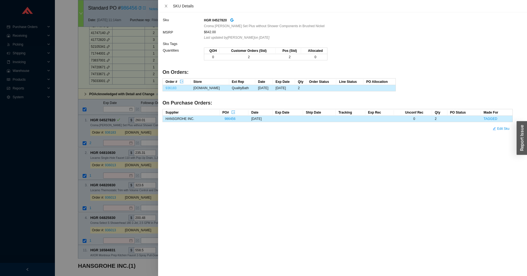
click at [174, 88] on link "936183" at bounding box center [171, 88] width 11 height 4
click at [117, 138] on div at bounding box center [263, 138] width 527 height 276
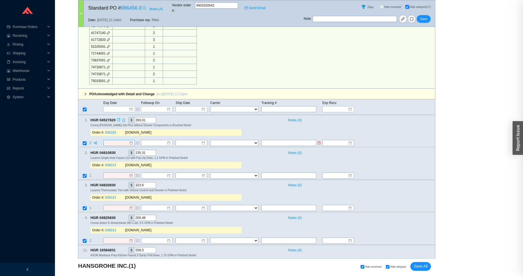
click at [115, 141] on input at bounding box center [117, 143] width 24 height 5
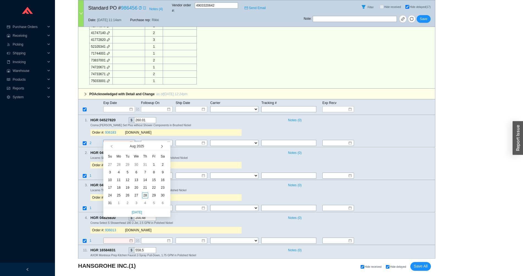
click at [163, 145] on button "button" at bounding box center [161, 146] width 5 height 9
type input "9/30/2025"
click at [127, 196] on div "30" at bounding box center [127, 196] width 6 height 6
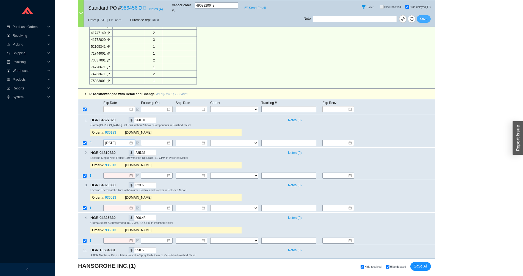
click at [422, 11] on div "Standard PO # 986456 Notes ( 4 ) Vendor order # : 4903320642 Send Email Filter …" at bounding box center [256, 13] width 357 height 27
click at [423, 16] on span "Save" at bounding box center [423, 18] width 7 height 5
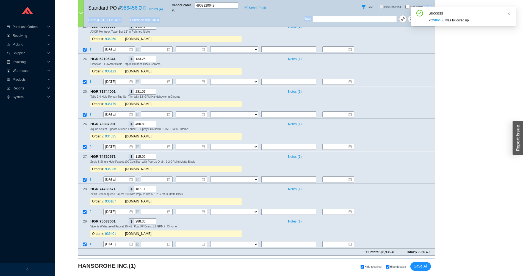
scroll to position [284, 0]
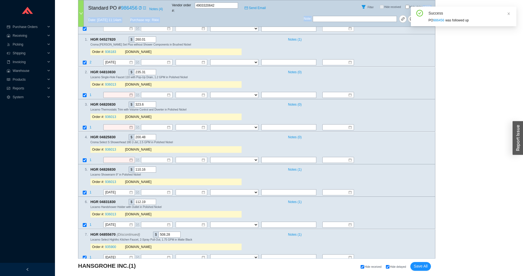
click at [406, 5] on input "Hide delayed (23)" at bounding box center [407, 7] width 4 height 4
checkbox input "true"
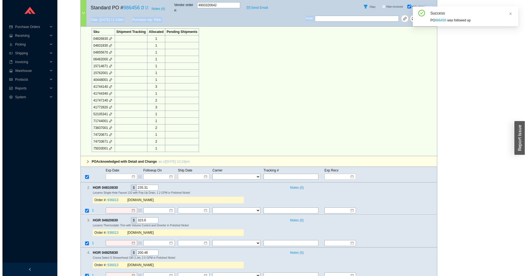
scroll to position [18, 0]
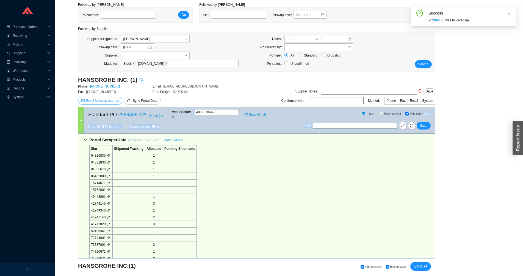
click at [100, 104] on button "Email followup request" at bounding box center [100, 101] width 44 height 8
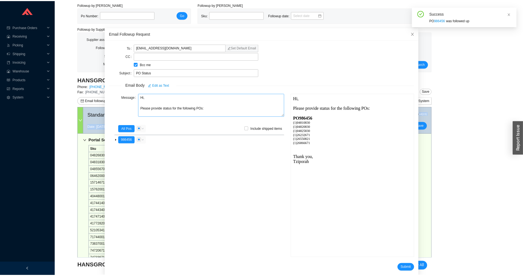
scroll to position [0, 0]
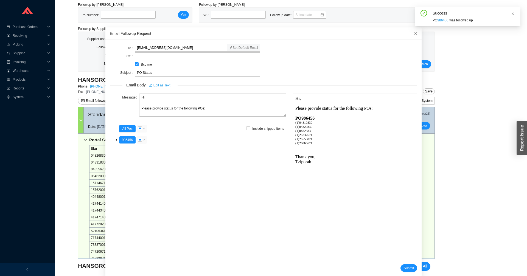
click at [394, 264] on form "To customerservice@hansgrohe.com Set Default Email CC Bcc me Subject PO Status …" at bounding box center [264, 158] width 308 height 228
click at [404, 266] on span "Submit" at bounding box center [409, 268] width 10 height 5
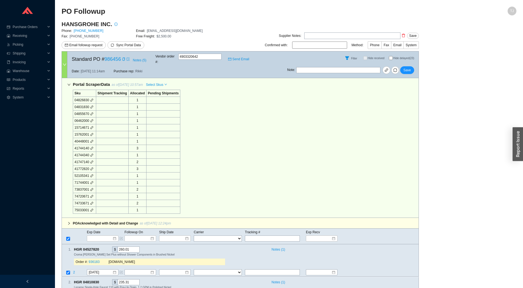
click at [391, 57] on input "Hide delayed (23)" at bounding box center [391, 58] width 4 height 4
checkbox input "true"
click at [69, 83] on icon "down" at bounding box center [68, 84] width 3 height 3
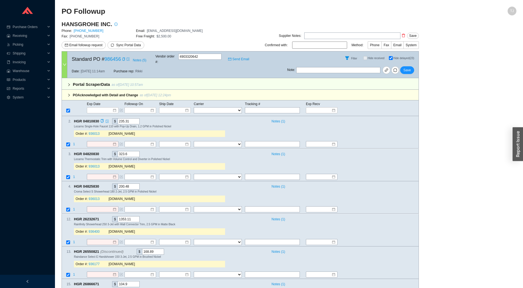
scroll to position [30, 0]
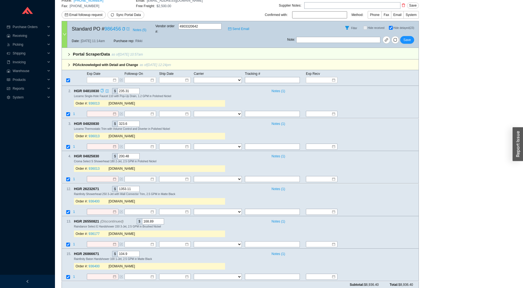
click at [102, 89] on icon "copy" at bounding box center [102, 91] width 4 height 4
click at [73, 112] on span "1" at bounding box center [74, 114] width 2 height 4
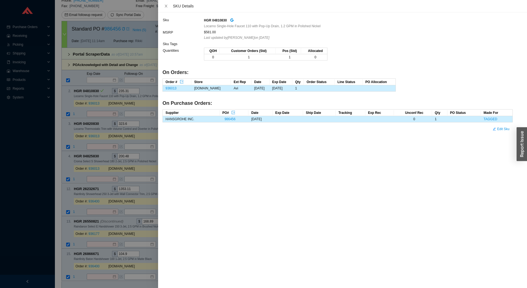
click at [177, 88] on td "936013" at bounding box center [177, 88] width 29 height 6
click at [172, 89] on link "936013" at bounding box center [171, 88] width 11 height 4
click at [118, 115] on div at bounding box center [263, 144] width 527 height 288
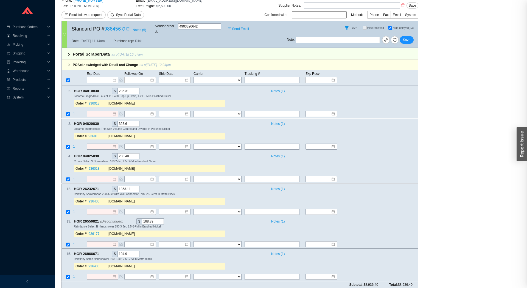
click at [106, 111] on input at bounding box center [101, 113] width 24 height 5
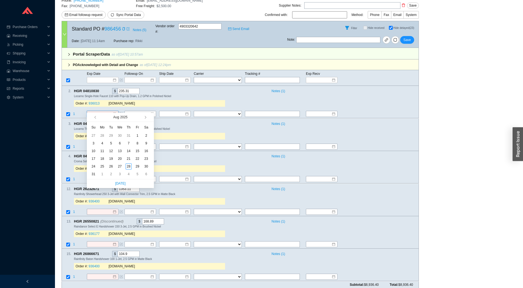
click at [142, 115] on div "[DATE]" at bounding box center [120, 117] width 44 height 9
click at [144, 116] on button "button" at bounding box center [144, 117] width 5 height 9
type input "[DATE]"
click at [130, 152] on div "18" at bounding box center [128, 151] width 6 height 6
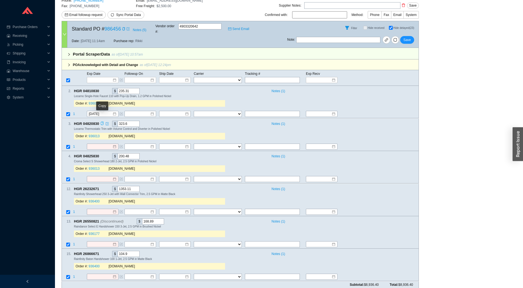
click at [103, 121] on icon "copy" at bounding box center [102, 123] width 3 height 4
click at [99, 144] on input at bounding box center [101, 146] width 24 height 5
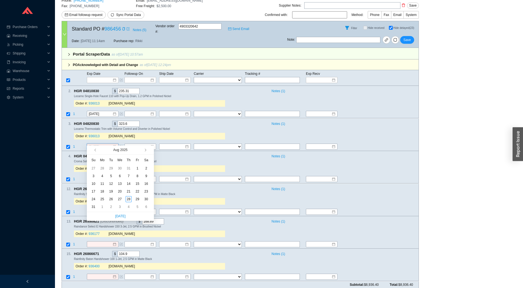
type input "8/2/2025"
click at [144, 150] on span "button" at bounding box center [144, 150] width 3 height 3
type input "9/18/2025"
click at [128, 184] on div "18" at bounding box center [128, 183] width 6 height 6
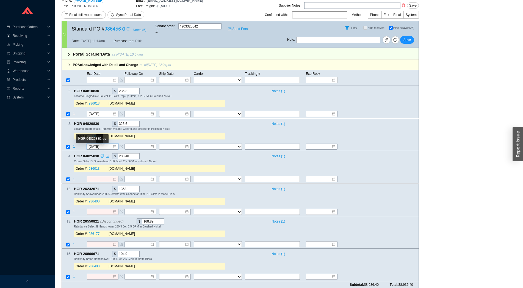
click at [103, 154] on icon "copy" at bounding box center [102, 156] width 4 height 4
click at [74, 144] on span "1" at bounding box center [74, 146] width 2 height 4
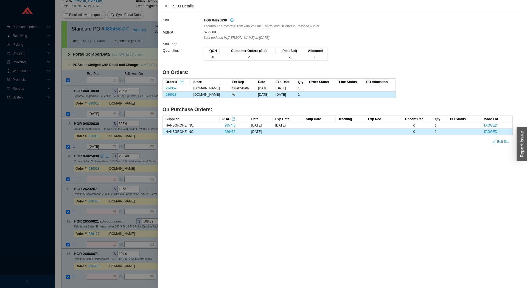
click at [79, 137] on div at bounding box center [263, 144] width 527 height 288
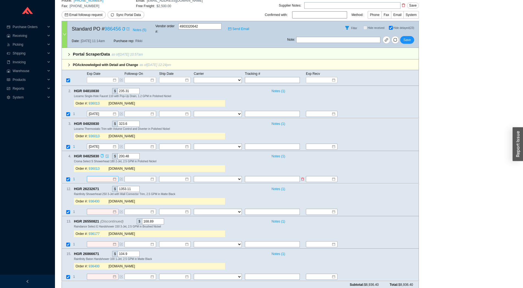
click at [98, 176] on input at bounding box center [101, 178] width 24 height 5
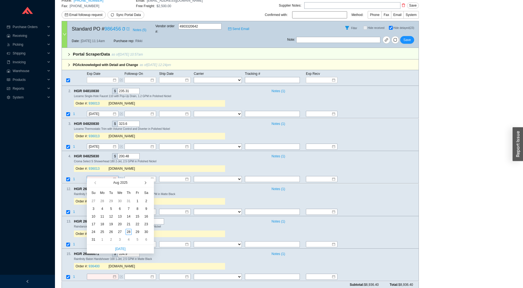
click at [147, 183] on button "button" at bounding box center [144, 182] width 5 height 9
type input "9/18/2025"
click at [129, 216] on div "18" at bounding box center [128, 216] width 6 height 6
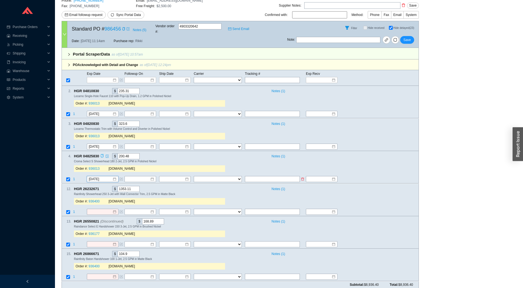
click at [74, 177] on span "1" at bounding box center [74, 179] width 2 height 4
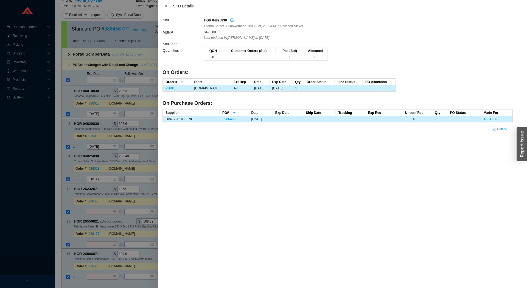
click at [82, 168] on div at bounding box center [263, 144] width 527 height 288
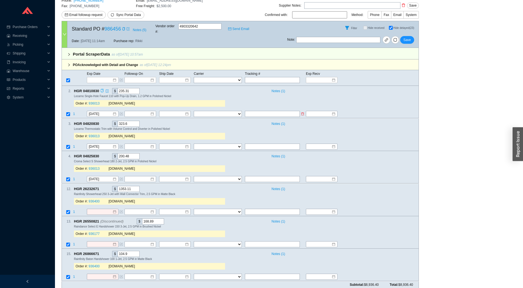
click at [74, 112] on span "1" at bounding box center [74, 114] width 2 height 4
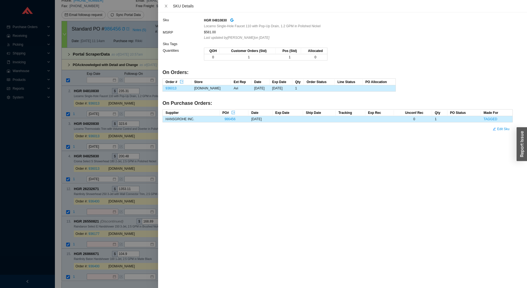
click at [81, 104] on div at bounding box center [263, 144] width 527 height 288
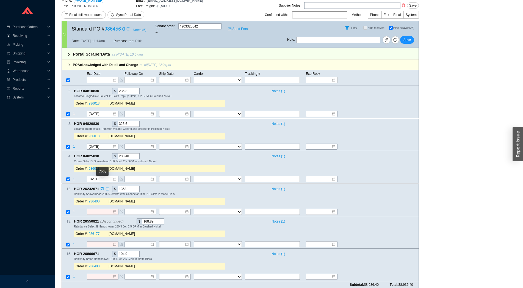
click at [102, 186] on icon "copy" at bounding box center [102, 188] width 4 height 4
click at [74, 210] on span "1" at bounding box center [74, 212] width 2 height 4
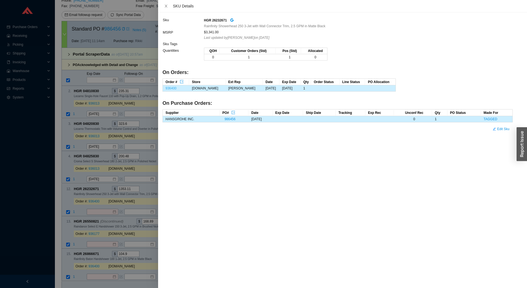
click at [172, 87] on link "936400" at bounding box center [171, 88] width 11 height 4
click at [96, 211] on div at bounding box center [263, 144] width 527 height 288
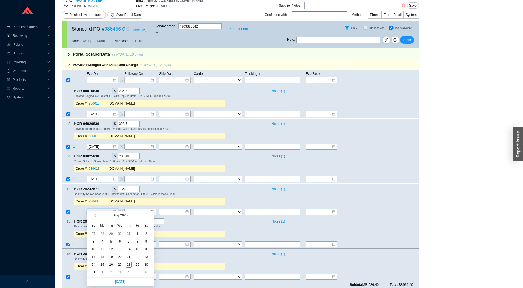
click at [147, 215] on span "button" at bounding box center [149, 215] width 5 height 9
click at [147, 216] on button "button" at bounding box center [144, 215] width 5 height 9
type input "9/4/2025"
click at [127, 233] on div "4" at bounding box center [128, 233] width 6 height 6
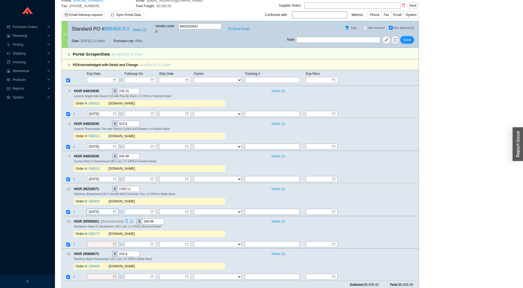
click at [127, 219] on icon "copy" at bounding box center [127, 221] width 4 height 4
click at [73, 241] on td "1" at bounding box center [80, 244] width 14 height 7
click at [74, 242] on span "1" at bounding box center [74, 244] width 2 height 4
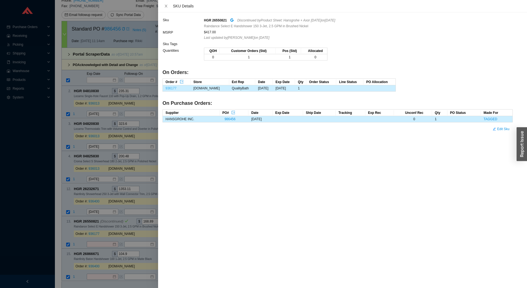
click at [170, 88] on link "936177" at bounding box center [171, 88] width 11 height 4
drag, startPoint x: 100, startPoint y: 228, endPoint x: 99, endPoint y: 236, distance: 8.0
click at [100, 228] on div at bounding box center [263, 144] width 527 height 288
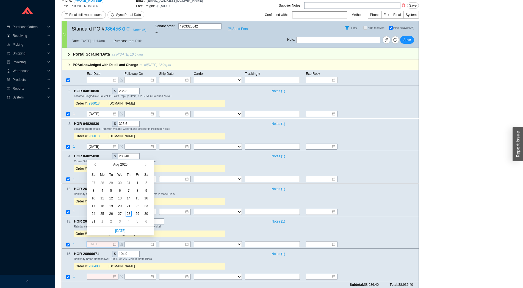
type input "8/16/2025"
click at [246, 224] on div "13 . HGR 26550821 (Discontinued) $ 168.89 Notes ( 1 ) Raindance Select E Handsh…" at bounding box center [238, 228] width 352 height 21
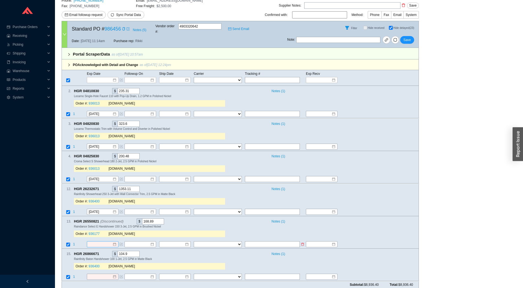
click at [96, 241] on input at bounding box center [101, 243] width 24 height 5
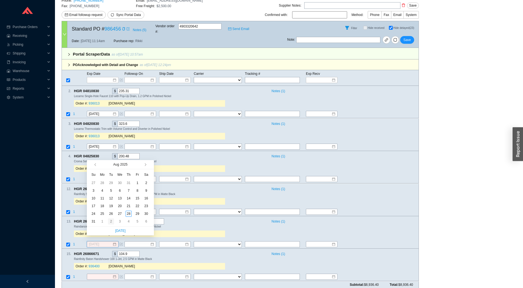
type input "9/2/2025"
click at [110, 222] on div "2" at bounding box center [111, 221] width 6 height 6
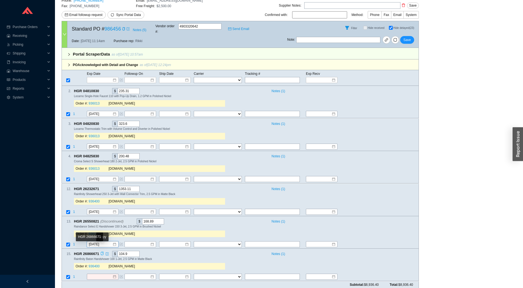
click at [103, 252] on icon "copy" at bounding box center [102, 254] width 4 height 4
click at [72, 273] on td at bounding box center [67, 276] width 11 height 7
click at [73, 273] on td "1" at bounding box center [80, 276] width 14 height 7
click at [73, 275] on span "1" at bounding box center [74, 277] width 2 height 4
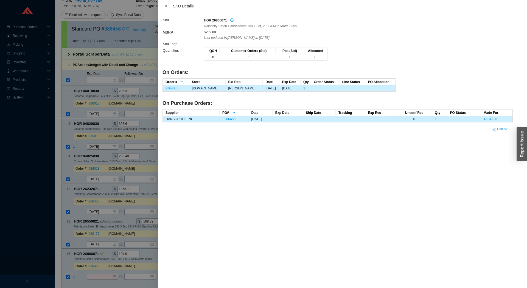
click at [174, 87] on link "936400" at bounding box center [171, 88] width 11 height 4
click at [103, 274] on div at bounding box center [263, 144] width 527 height 288
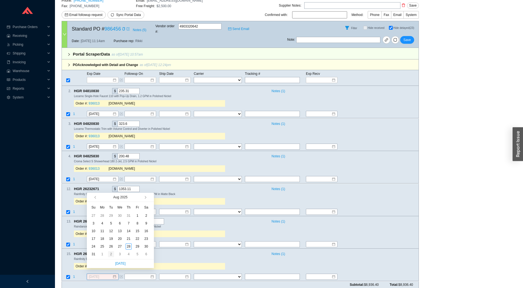
click at [111, 254] on div "2" at bounding box center [111, 254] width 6 height 6
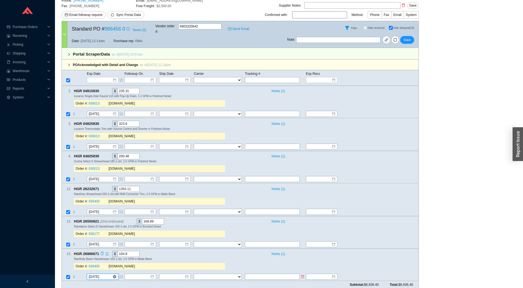
click at [104, 274] on input "9/2/2025" at bounding box center [101, 276] width 24 height 5
click at [178, 250] on div "HGR 26866671 $ 104.9" at bounding box center [170, 253] width 192 height 6
click at [92, 274] on input "9/2/2025" at bounding box center [101, 276] width 24 height 5
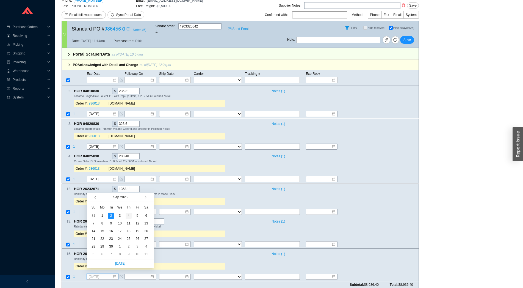
type input "9/4/2025"
click at [129, 215] on div "4" at bounding box center [128, 215] width 6 height 6
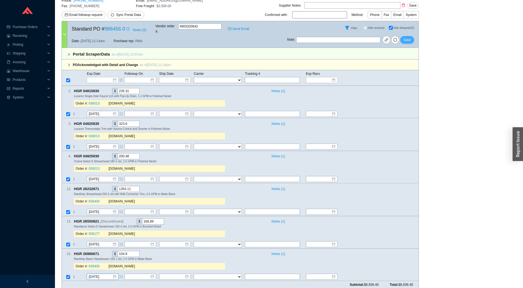
click at [405, 38] on span "Save" at bounding box center [406, 39] width 7 height 5
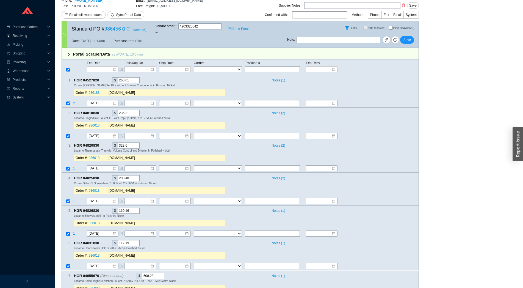
checkbox input "false"
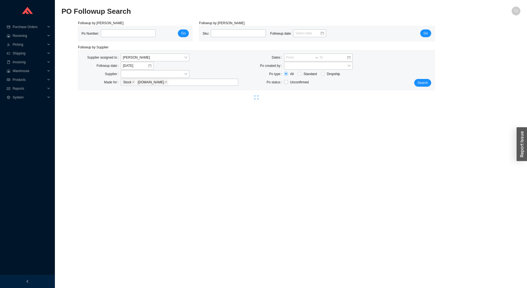
select select "2"
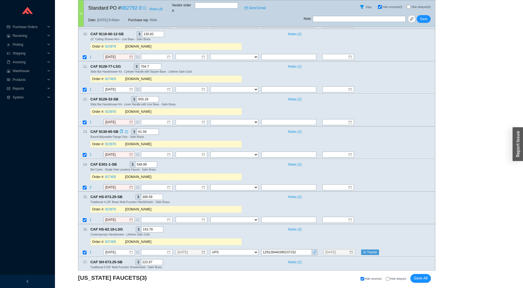
scroll to position [922, 0]
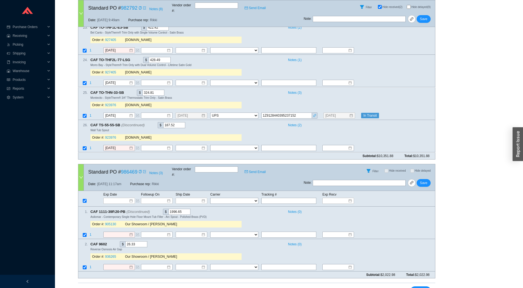
click at [388, 287] on input "Hide delayed" at bounding box center [388, 291] width 4 height 4
checkbox input "true"
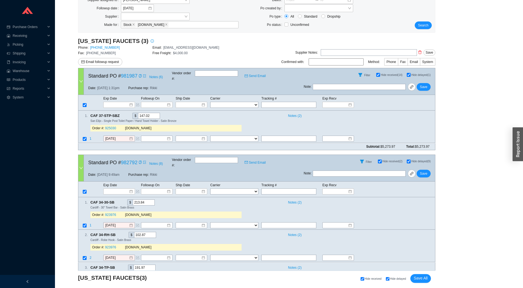
scroll to position [0, 0]
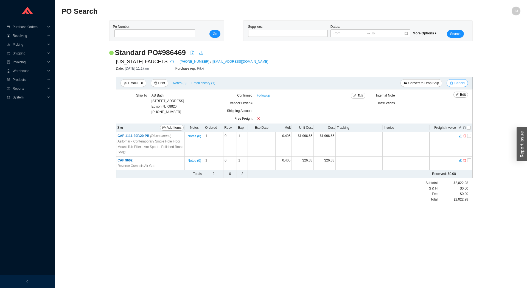
click at [461, 83] on span "Cancel" at bounding box center [459, 82] width 10 height 5
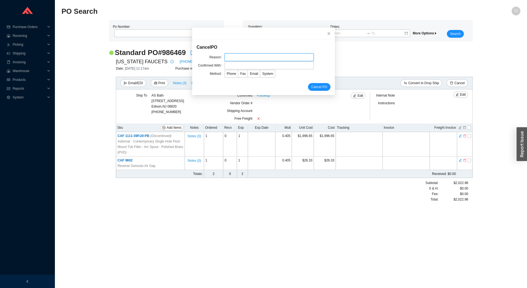
click at [266, 57] on input "text" at bounding box center [269, 57] width 89 height 8
type input "EDI issue"
click at [251, 65] on input "text" at bounding box center [269, 66] width 89 height 8
type input "Sergio"
click at [250, 74] on span "Email" at bounding box center [254, 74] width 8 height 4
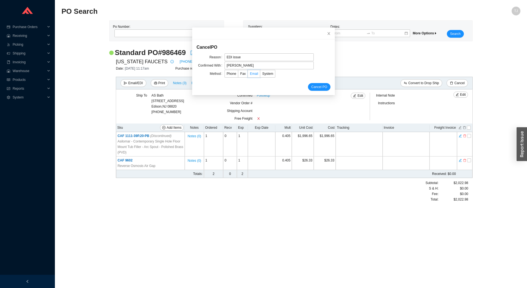
click at [248, 75] on input "Email" at bounding box center [248, 75] width 0 height 0
click at [319, 89] on span "Cancel PO" at bounding box center [319, 86] width 16 height 5
